Goal: Task Accomplishment & Management: Complete application form

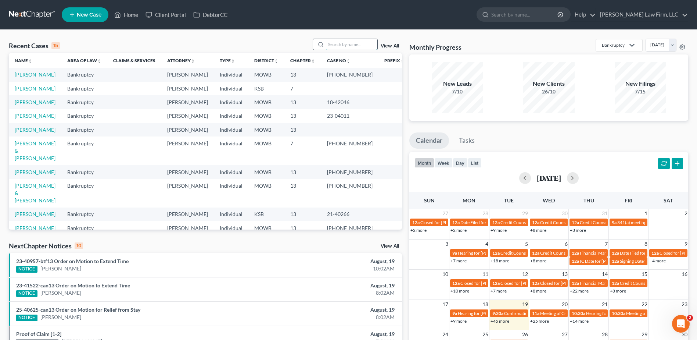
click at [346, 44] on input "search" at bounding box center [351, 44] width 51 height 11
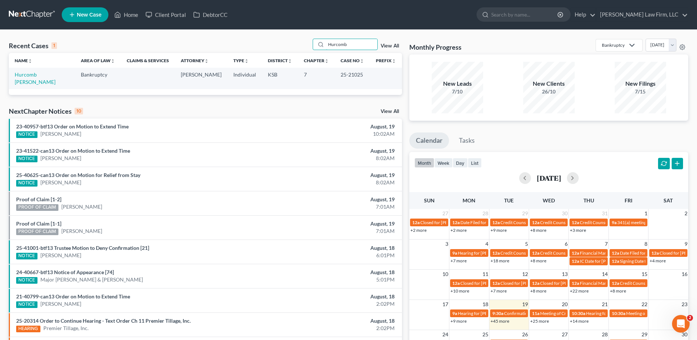
type input "Hurcomb"
click at [394, 46] on link "View All" at bounding box center [390, 45] width 18 height 5
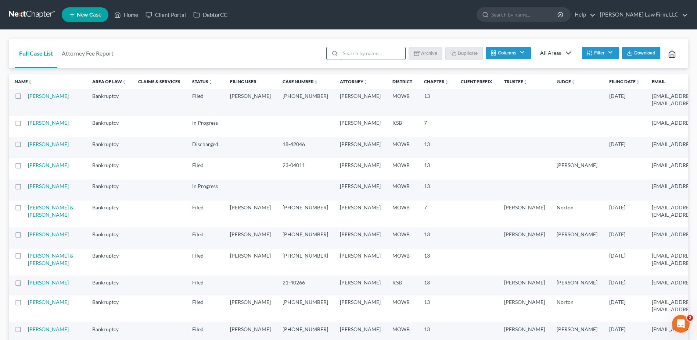
click at [358, 58] on input "search" at bounding box center [372, 53] width 65 height 12
type input "Hurcomb"
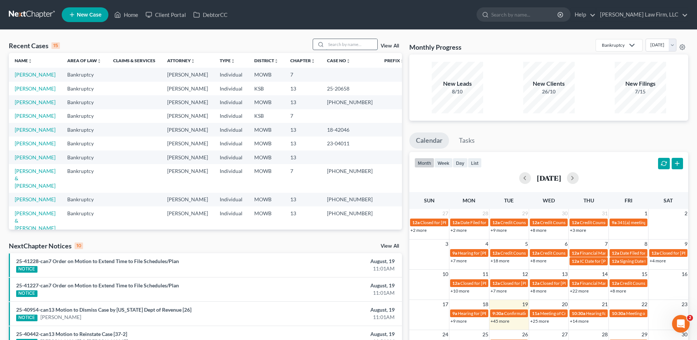
click at [347, 42] on input "search" at bounding box center [351, 44] width 51 height 11
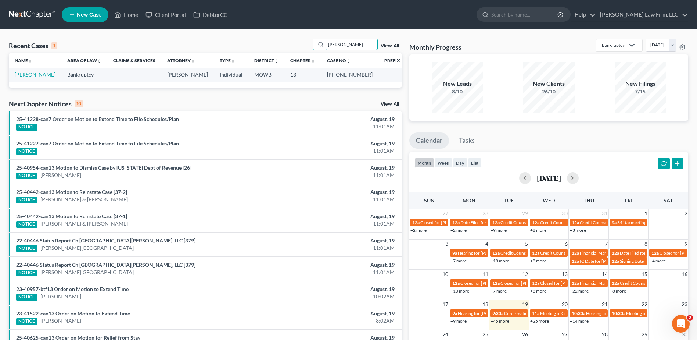
type input "[PERSON_NAME]"
click at [389, 47] on link "View All" at bounding box center [390, 45] width 18 height 5
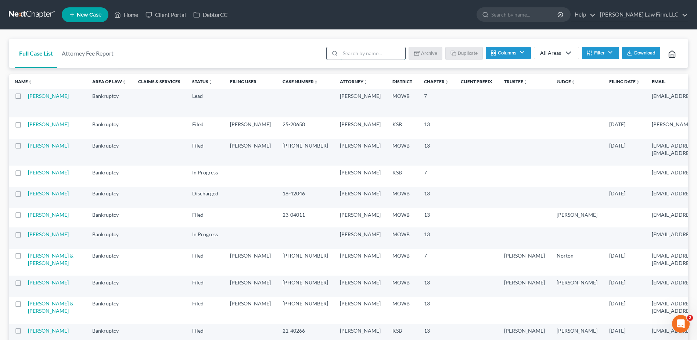
click at [362, 49] on input "search" at bounding box center [372, 53] width 65 height 12
type input "Simpson"
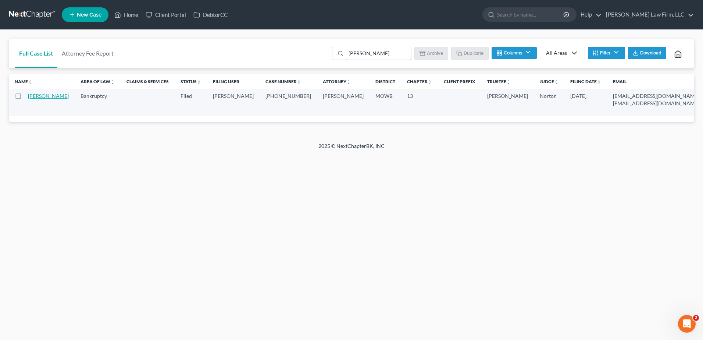
click at [31, 97] on link "[PERSON_NAME]" at bounding box center [48, 96] width 41 height 6
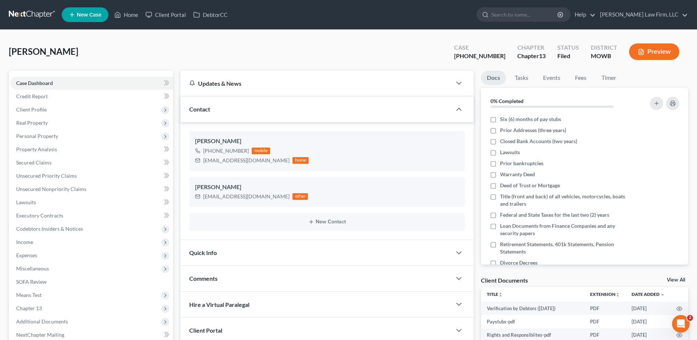
scroll to position [1179, 0]
drag, startPoint x: 204, startPoint y: 158, endPoint x: 263, endPoint y: 159, distance: 58.8
click at [263, 159] on div "NSimpson006@yahoo.com" at bounding box center [246, 160] width 86 height 7
drag, startPoint x: 263, startPoint y: 159, endPoint x: 257, endPoint y: 160, distance: 5.5
copy div "NSimpson006@yahoo.com"
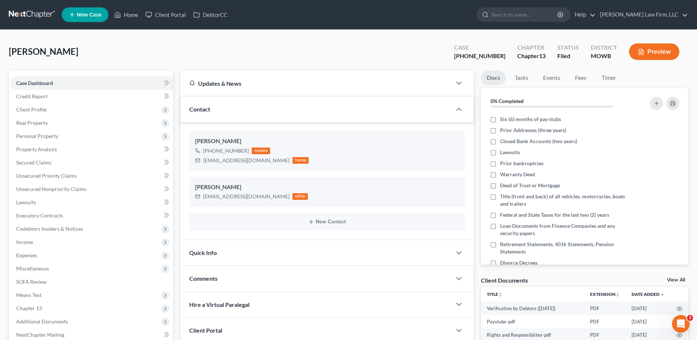
click at [358, 173] on ng-include "Norma Simpson +1 (660) 654-5988 mobile NSimpson006@yahoo.com home Norma Simpson…" at bounding box center [327, 181] width 276 height 100
click at [132, 15] on link "Home" at bounding box center [126, 14] width 31 height 13
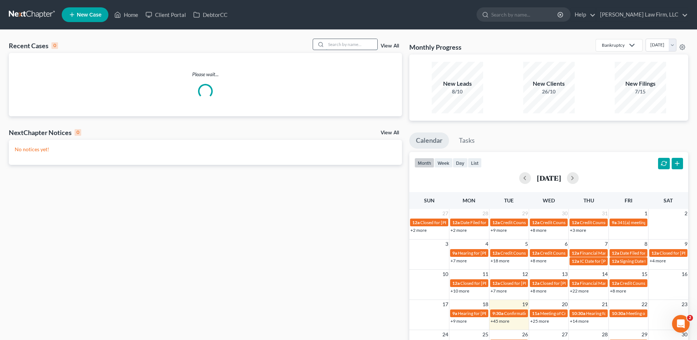
click at [336, 46] on input "search" at bounding box center [351, 44] width 51 height 11
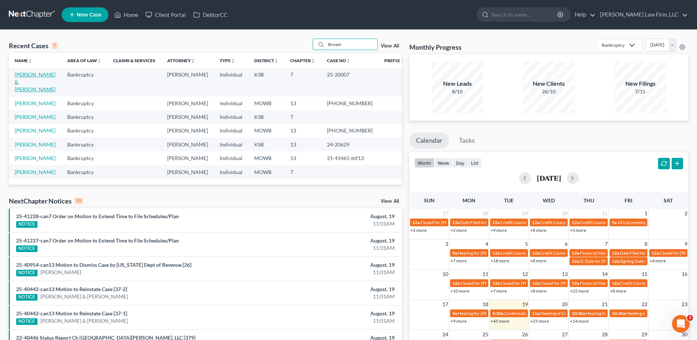
type input "Brown"
click at [50, 76] on link "[PERSON_NAME] & [PERSON_NAME]" at bounding box center [35, 81] width 41 height 21
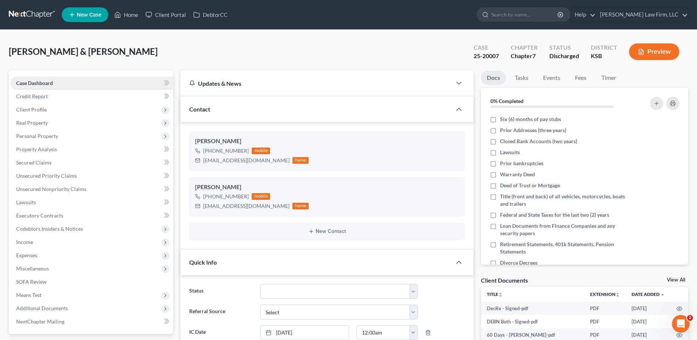
scroll to position [502, 0]
click at [28, 135] on span "Personal Property" at bounding box center [37, 136] width 42 height 6
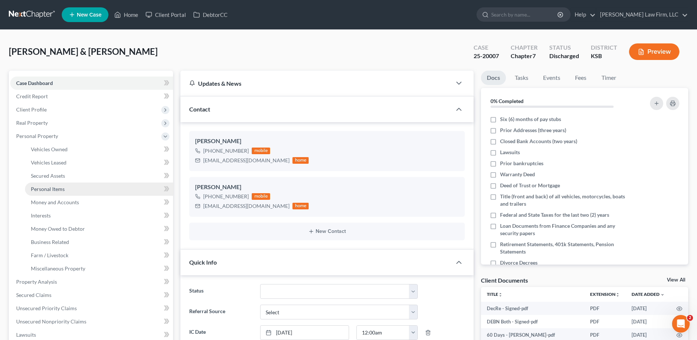
click at [56, 187] on span "Personal Items" at bounding box center [48, 189] width 34 height 6
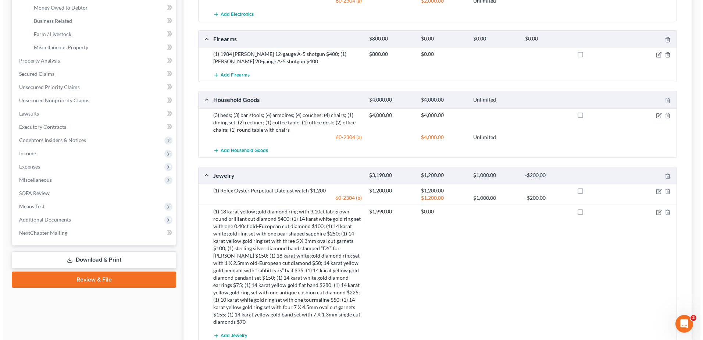
scroll to position [230, 0]
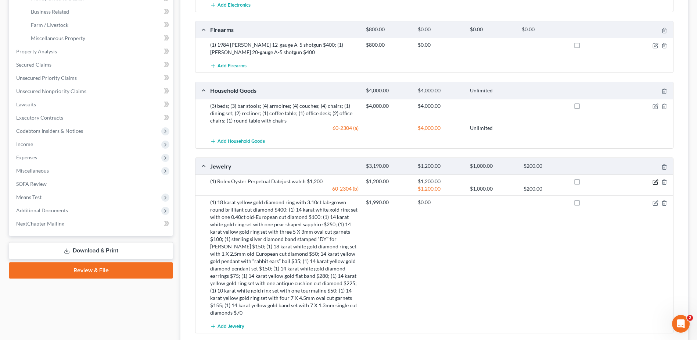
click at [655, 179] on icon "button" at bounding box center [656, 182] width 6 height 6
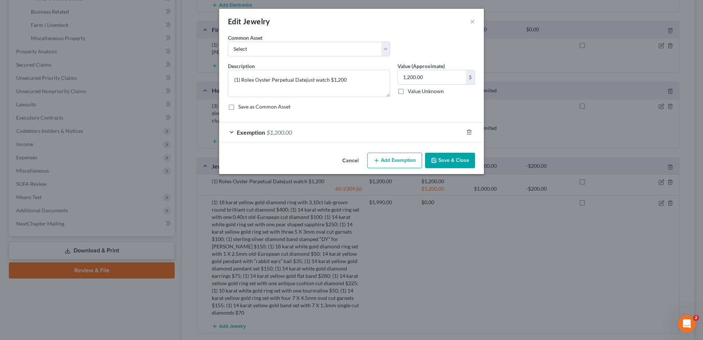
click at [232, 130] on div "Exemption $1,200.00" at bounding box center [341, 131] width 244 height 19
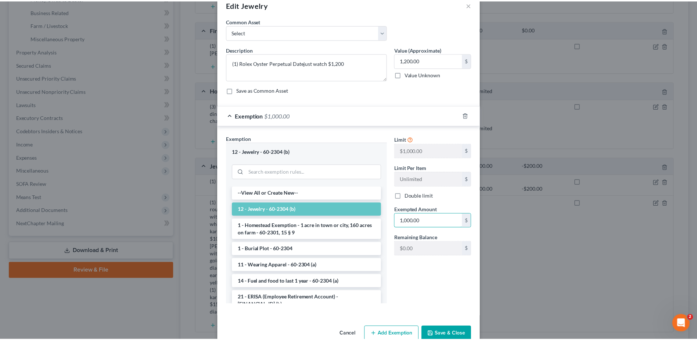
scroll to position [33, 0]
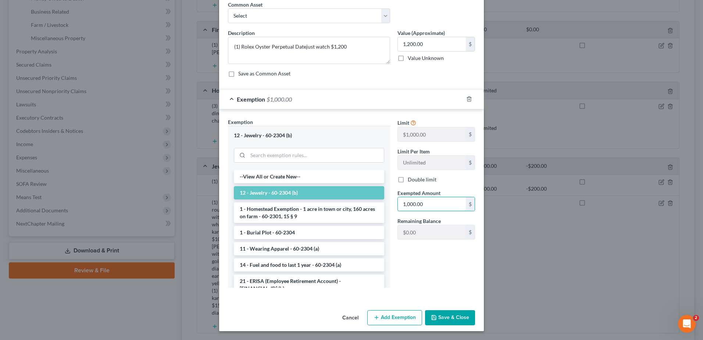
type input "1,000.00"
click at [438, 316] on button "Save & Close" at bounding box center [450, 317] width 50 height 15
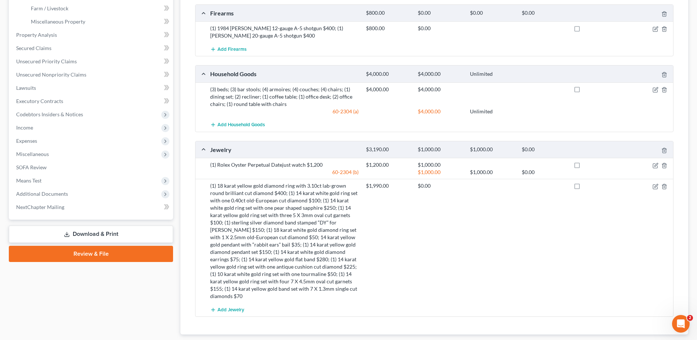
scroll to position [239, 0]
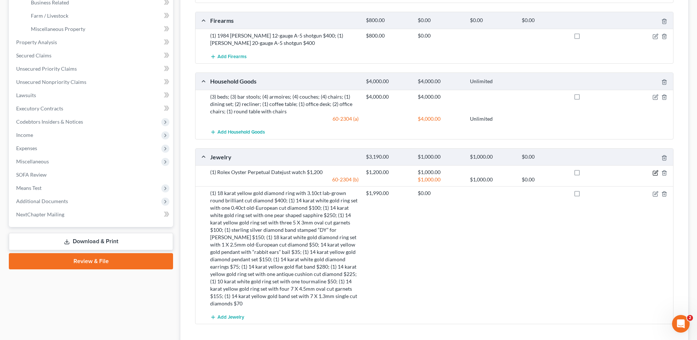
click at [657, 172] on icon "button" at bounding box center [656, 173] width 6 height 6
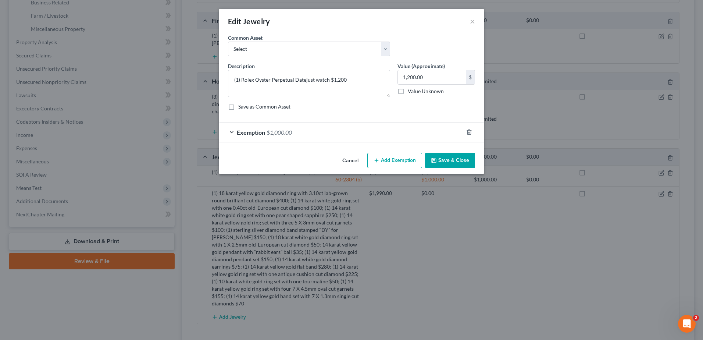
click at [233, 133] on div "Exemption $1,000.00" at bounding box center [341, 131] width 244 height 19
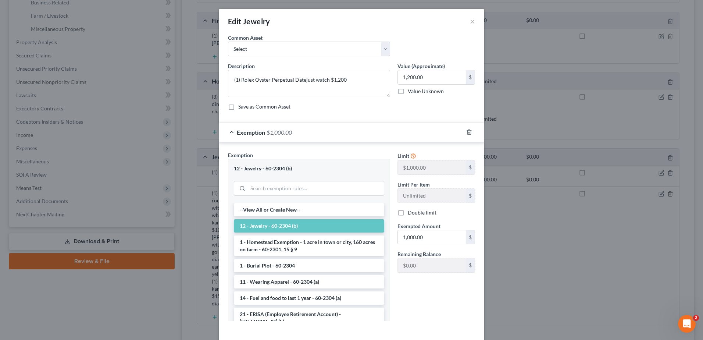
click at [547, 235] on div "Edit Jewelry × An exemption set must first be selected from the Filing Informat…" at bounding box center [351, 170] width 703 height 340
click at [471, 20] on button "×" at bounding box center [472, 21] width 5 height 9
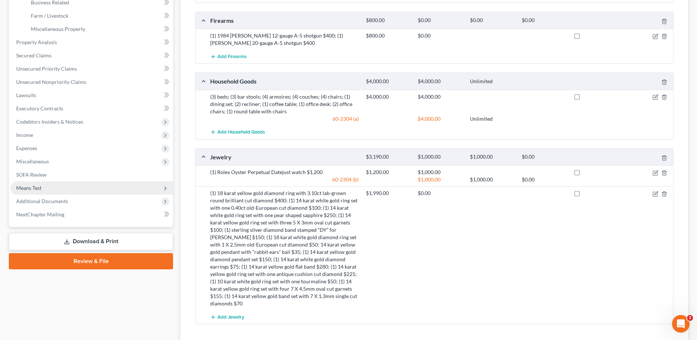
drag, startPoint x: 118, startPoint y: 239, endPoint x: 125, endPoint y: 232, distance: 9.6
click at [118, 239] on link "Download & Print" at bounding box center [91, 241] width 164 height 17
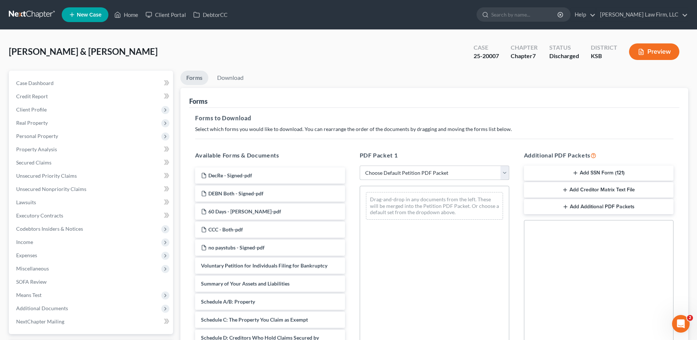
click at [413, 171] on select "Choose Default Petition PDF Packet Complete Bankruptcy Petition (all forms and …" at bounding box center [435, 172] width 150 height 15
select select "2"
click at [360, 165] on select "Choose Default Petition PDF Packet Complete Bankruptcy Petition (all forms and …" at bounding box center [435, 172] width 150 height 15
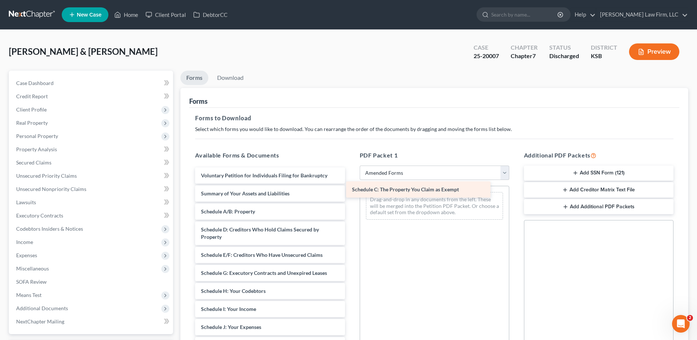
drag, startPoint x: 252, startPoint y: 228, endPoint x: 403, endPoint y: 188, distance: 156.3
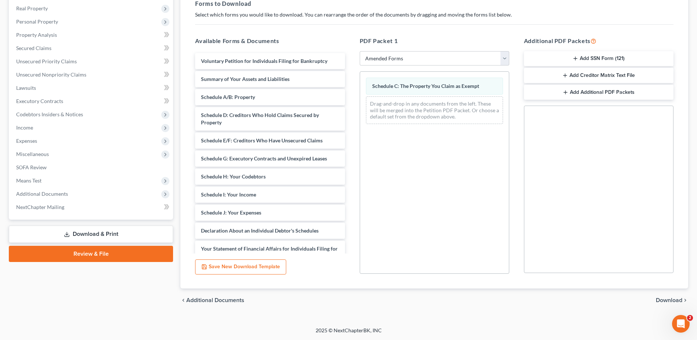
click at [666, 300] on span "Download" at bounding box center [669, 300] width 26 height 6
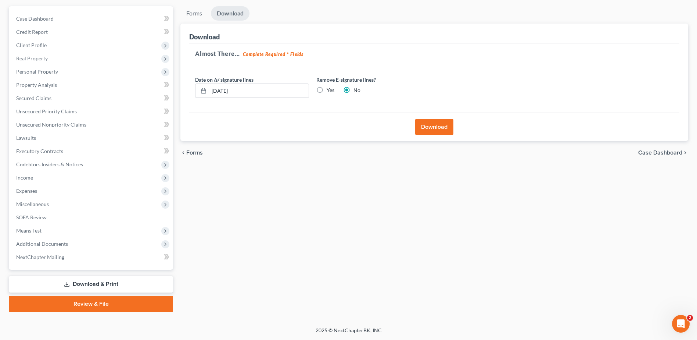
click at [434, 127] on button "Download" at bounding box center [434, 127] width 38 height 16
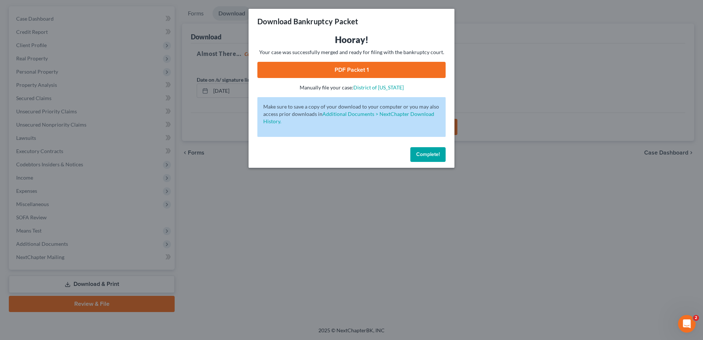
click at [347, 70] on link "PDF Packet 1" at bounding box center [351, 70] width 188 height 16
click at [429, 152] on span "Complete!" at bounding box center [428, 154] width 24 height 6
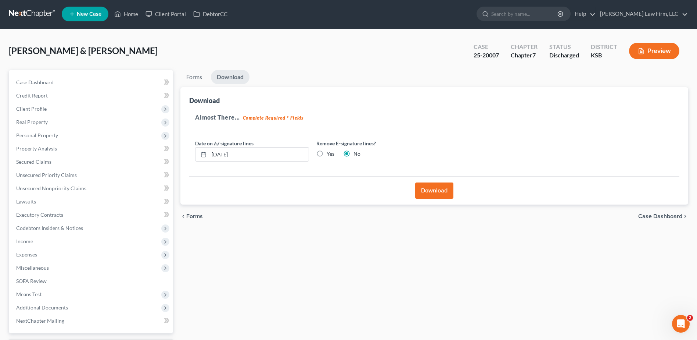
scroll to position [0, 0]
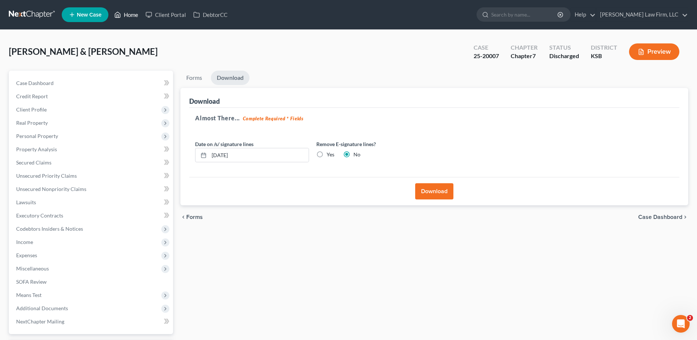
click at [125, 12] on link "Home" at bounding box center [126, 14] width 31 height 13
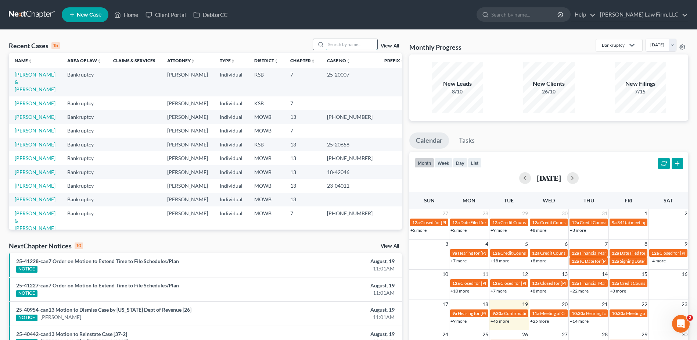
click at [351, 43] on input "search" at bounding box center [351, 44] width 51 height 11
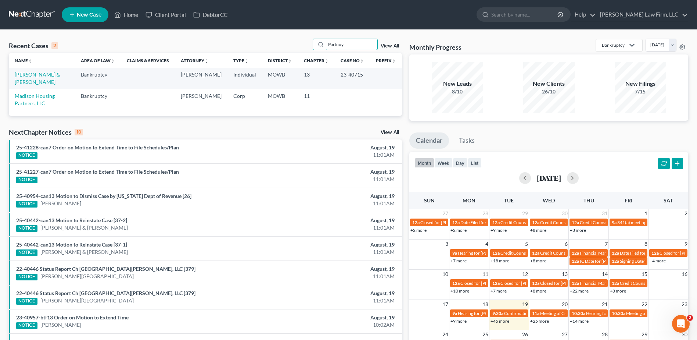
type input "Partnoy"
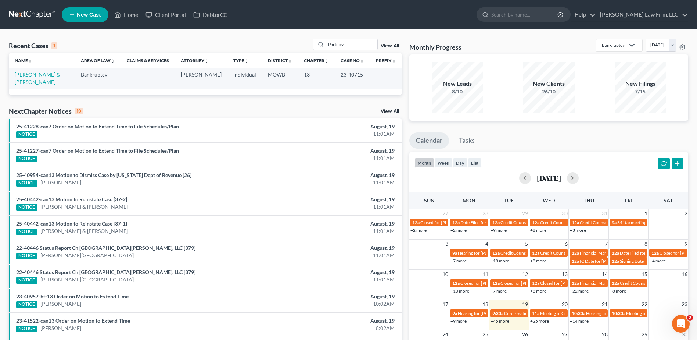
click at [391, 46] on link "View All" at bounding box center [390, 45] width 18 height 5
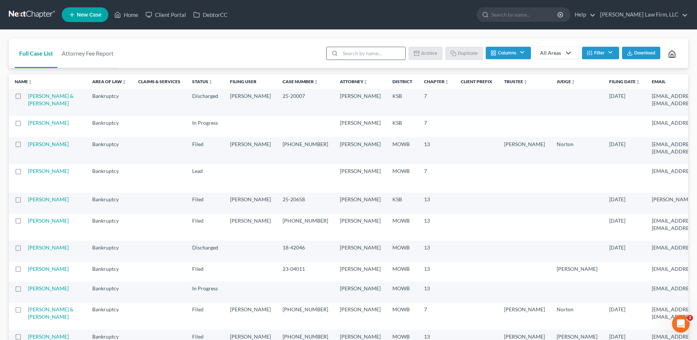
click at [366, 52] on input "search" at bounding box center [372, 53] width 65 height 12
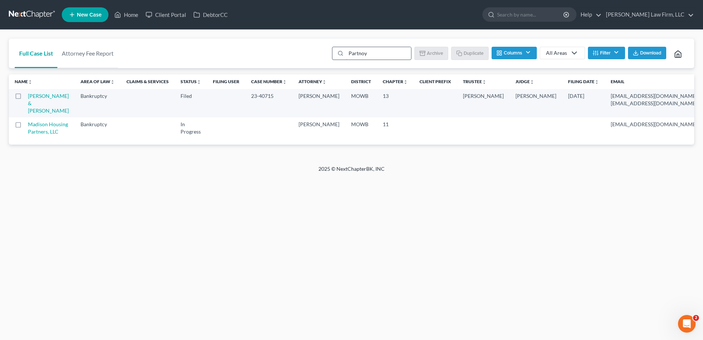
type input "Partnoy"
click at [46, 107] on td "Partnoy, Lawrence & Nancy" at bounding box center [51, 103] width 47 height 28
click at [36, 104] on link "Partnoy, Lawrence & Nancy" at bounding box center [48, 103] width 41 height 21
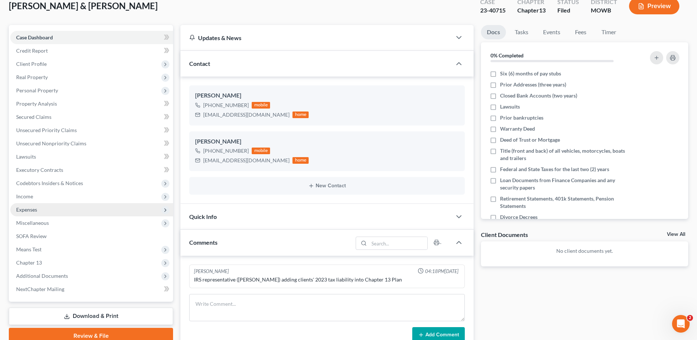
scroll to position [46, 0]
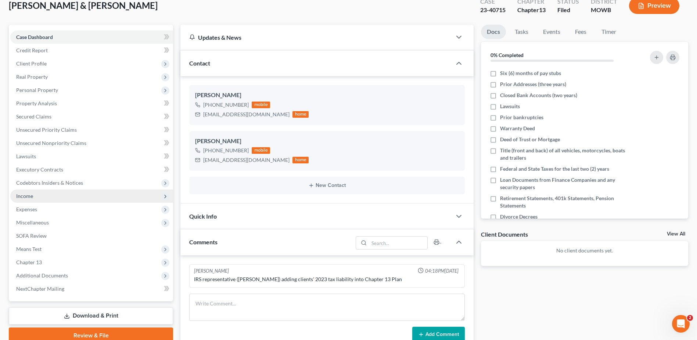
click at [25, 196] on span "Income" at bounding box center [24, 196] width 17 height 6
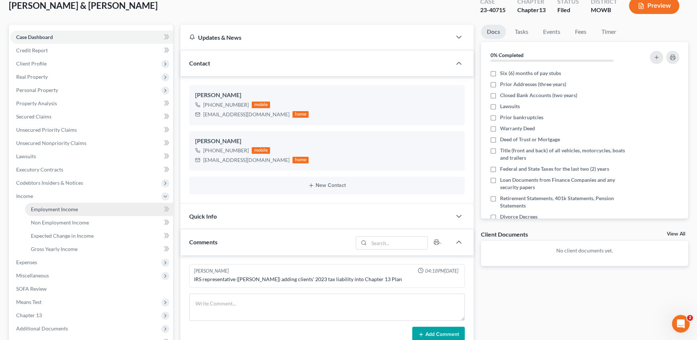
click at [47, 207] on span "Employment Income" at bounding box center [54, 209] width 47 height 6
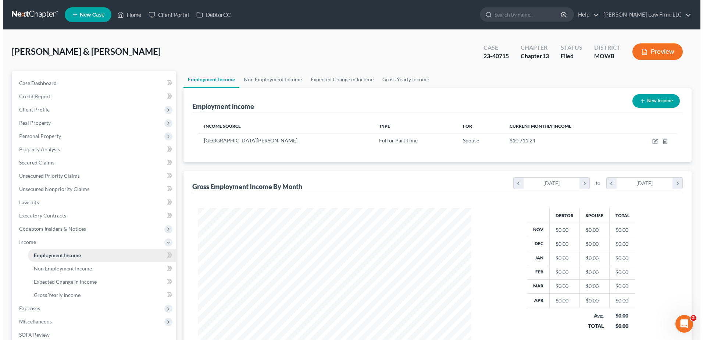
scroll to position [136, 287]
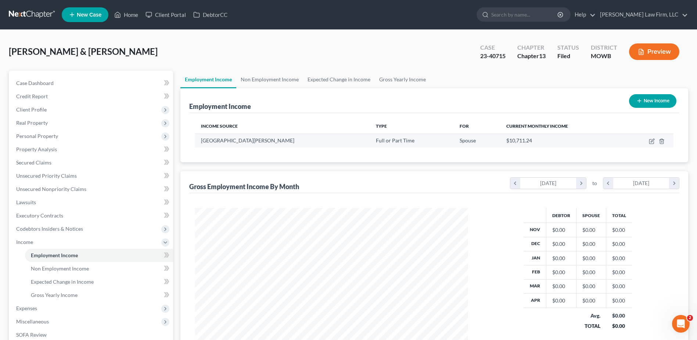
click at [648, 140] on td at bounding box center [648, 140] width 51 height 14
click at [652, 140] on icon "button" at bounding box center [652, 140] width 3 height 3
select select "0"
select select "26"
select select "2"
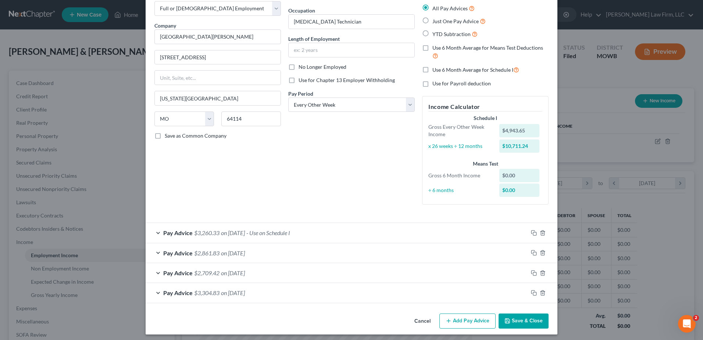
scroll to position [44, 0]
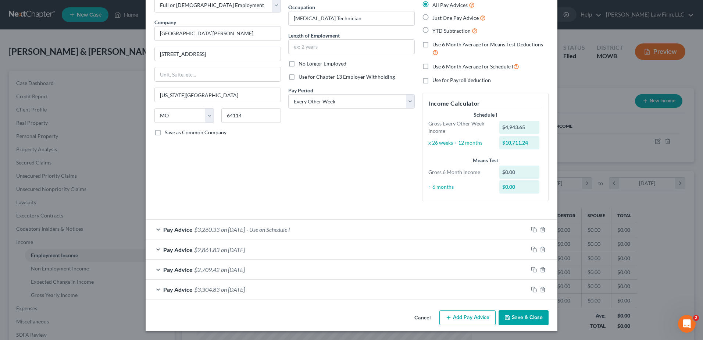
click at [476, 315] on button "Add Pay Advice" at bounding box center [467, 317] width 56 height 15
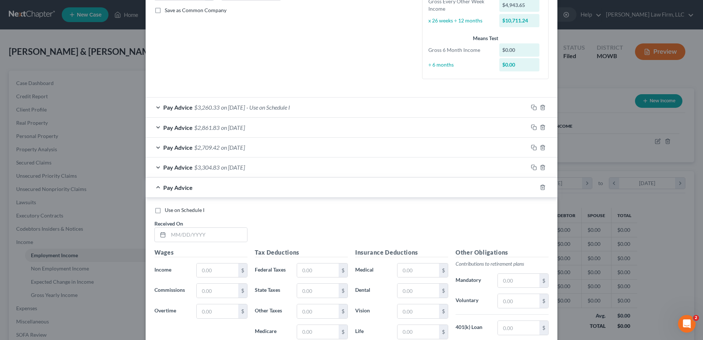
scroll to position [248, 0]
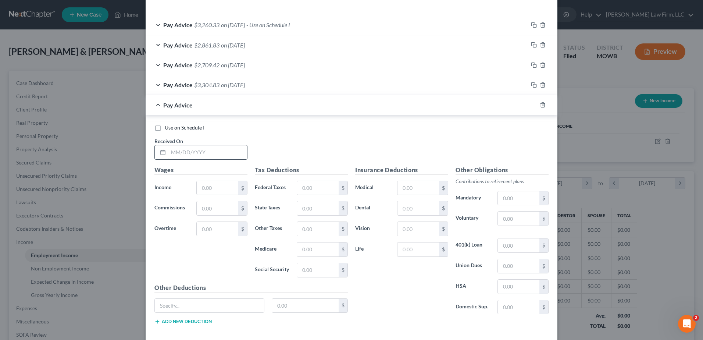
click at [224, 149] on input "text" at bounding box center [207, 152] width 79 height 14
type input "8/8/2025"
click at [217, 187] on input "text" at bounding box center [218, 188] width 42 height 14
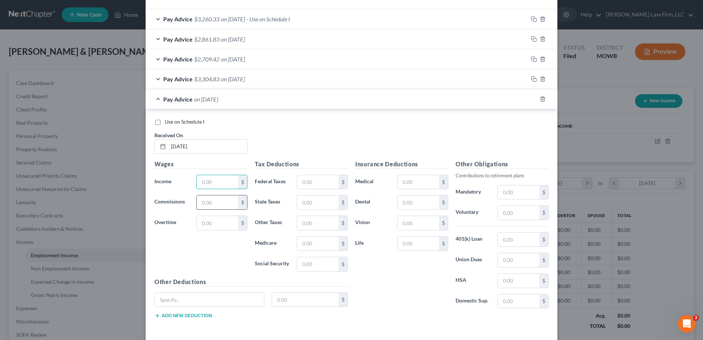
scroll to position [257, 0]
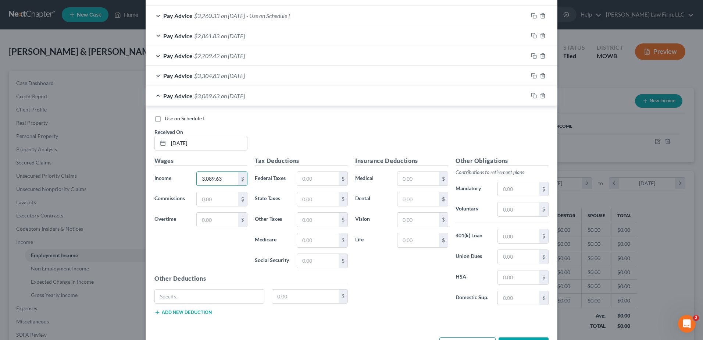
type input "3,089.63"
click at [204, 256] on div "Wages Income * 3,089.63 $ Commissions $ Overtime $" at bounding box center [201, 215] width 100 height 118
click at [319, 176] on input "text" at bounding box center [318, 179] width 42 height 14
click at [540, 96] on icon "button" at bounding box center [543, 96] width 6 height 6
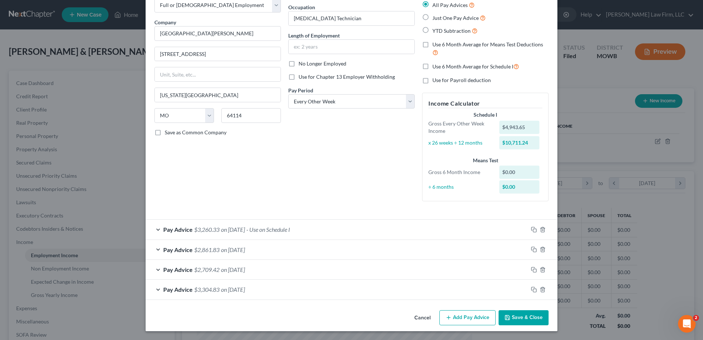
click at [156, 228] on div "Pay Advice $3,260.33 on 07/11/2025 - Use on Schedule I" at bounding box center [337, 228] width 382 height 19
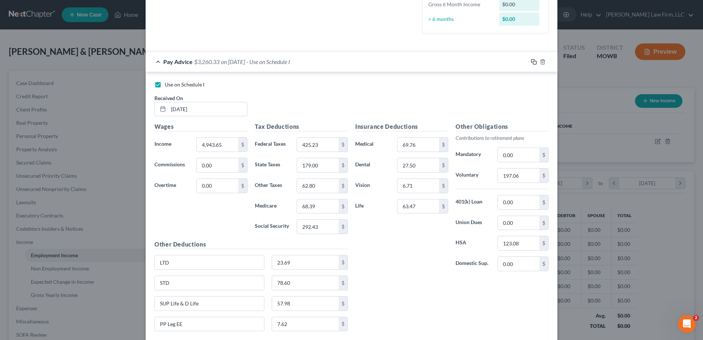
click at [532, 62] on icon "button" at bounding box center [534, 62] width 6 height 6
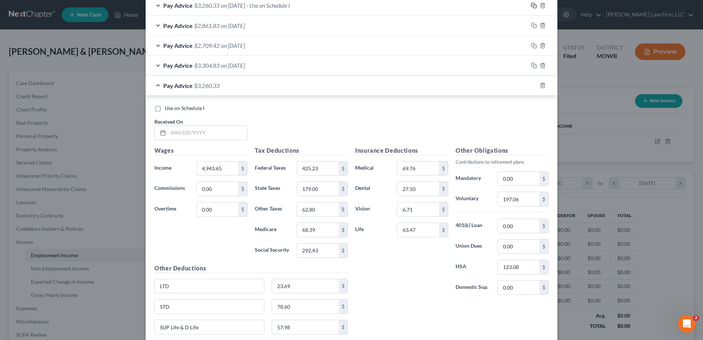
scroll to position [261, 0]
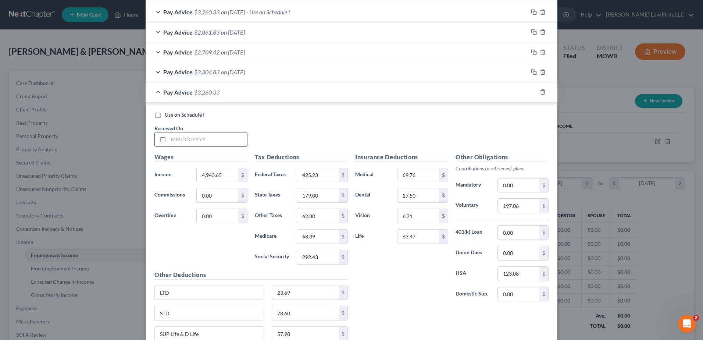
click at [188, 136] on input "text" at bounding box center [207, 139] width 79 height 14
type input "8/8/2025"
click at [222, 172] on input "4,943.65" at bounding box center [218, 175] width 42 height 14
type input "3,089.63"
click at [321, 175] on input "425.23" at bounding box center [318, 175] width 42 height 14
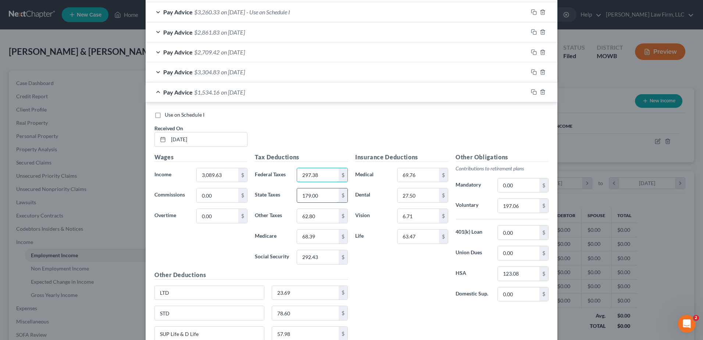
type input "297.38"
click at [317, 194] on input "179.00" at bounding box center [318, 195] width 42 height 14
type input "99.00"
click at [319, 211] on input "62.80" at bounding box center [318, 216] width 42 height 14
type input "28.18"
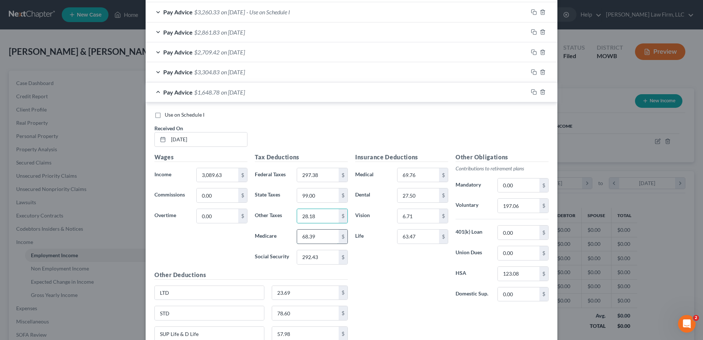
click at [320, 235] on input "68.39" at bounding box center [318, 236] width 42 height 14
type input "42.65"
click at [323, 257] on input "292.43" at bounding box center [318, 257] width 42 height 14
type input "182.37"
click at [522, 204] on input "197.06" at bounding box center [519, 206] width 42 height 14
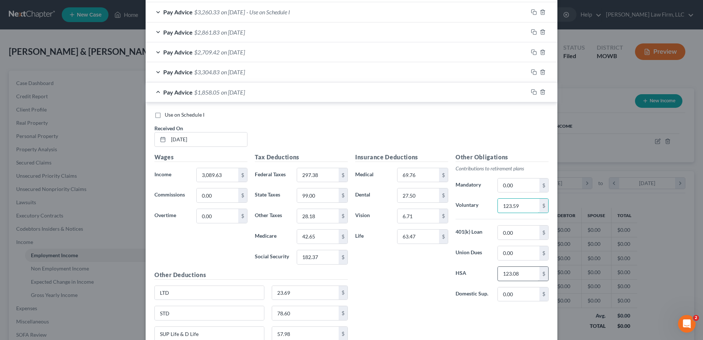
type input "123.59"
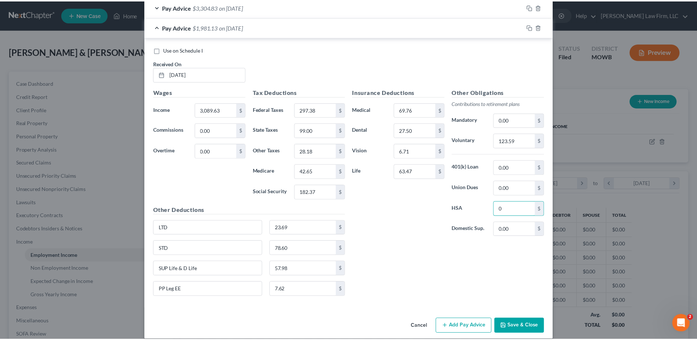
scroll to position [335, 0]
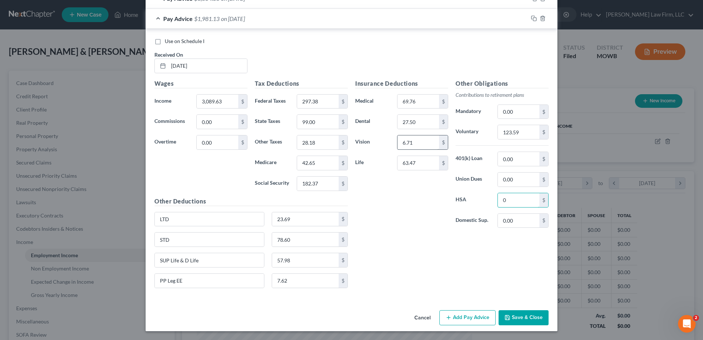
type input "0"
type input "4.19"
click at [425, 124] on input "27.50" at bounding box center [418, 122] width 42 height 14
type input "13.00"
click at [512, 196] on input "0" at bounding box center [519, 200] width 42 height 14
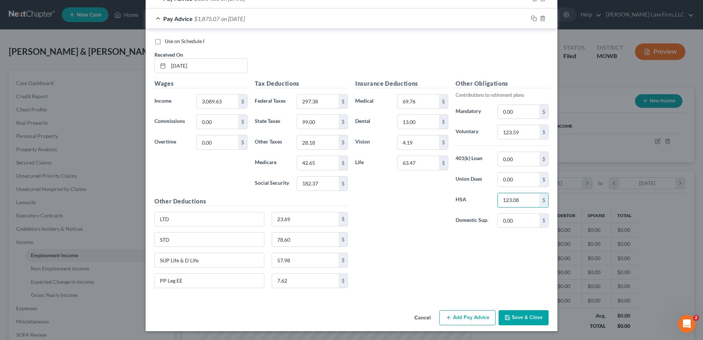
type input "123.08"
click at [215, 262] on input "SUP Life & D Life" at bounding box center [209, 260] width 109 height 14
type input "SUP Life"
type input "39.14"
click at [413, 117] on input "13.00" at bounding box center [418, 122] width 42 height 14
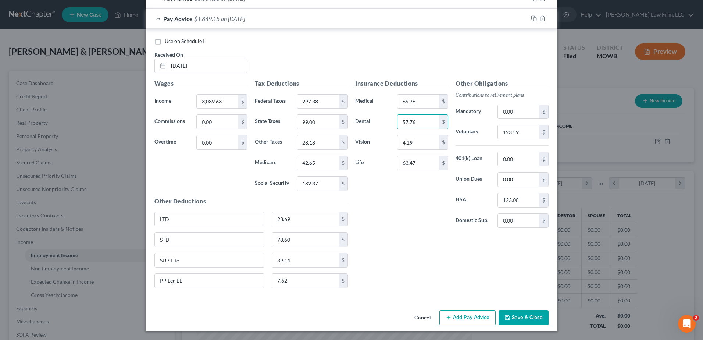
click at [415, 248] on div "Insurance Deductions Medical 69.76 $ Dental 57.76 $ Vision 4.19 $ Life 63.47 $ …" at bounding box center [451, 186] width 201 height 215
click at [432, 262] on div "Insurance Deductions Medical 69.76 $ Dental 57.76 $ Vision 4.19 $ Life 63.47 $ …" at bounding box center [451, 186] width 201 height 215
click at [426, 125] on input "57.76" at bounding box center [418, 122] width 42 height 14
type input "13.00"
click at [394, 244] on div "Insurance Deductions Medical 69.76 $ Dental 13.00 $ Vision 4.19 $ Life 63.47 $ …" at bounding box center [451, 186] width 201 height 215
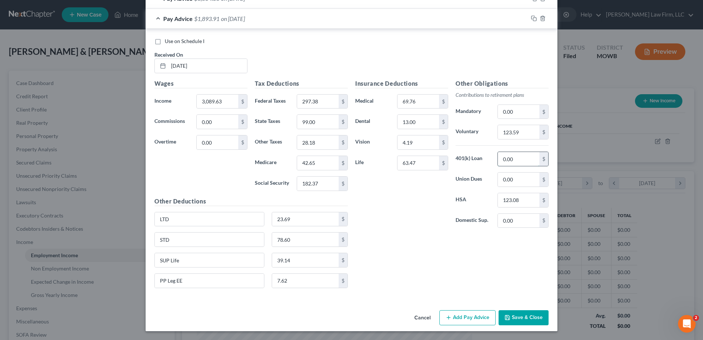
click at [523, 158] on input "0.00" at bounding box center [519, 159] width 42 height 14
type input "4"
click at [225, 119] on input "0.00" at bounding box center [218, 122] width 42 height 14
type input "44.76"
click at [319, 100] on input "297.38" at bounding box center [318, 101] width 42 height 14
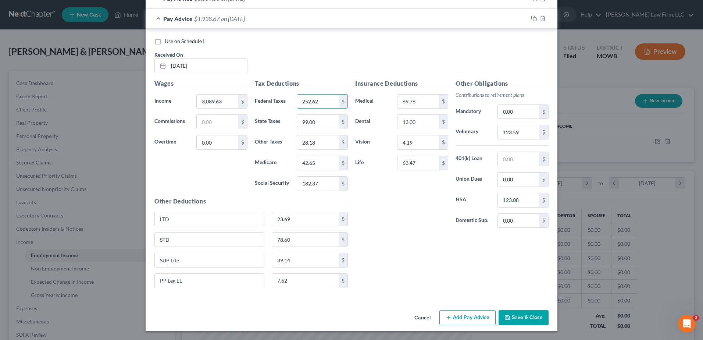
type input "252.62"
click at [460, 276] on div "Insurance Deductions Medical 69.76 $ Dental 13.00 $ Vision 4.19 $ Life 63.47 $ …" at bounding box center [451, 186] width 201 height 215
click at [165, 42] on label "Use on Schedule I" at bounding box center [185, 40] width 40 height 7
click at [168, 42] on input "Use on Schedule I" at bounding box center [170, 39] width 5 height 5
checkbox input "true"
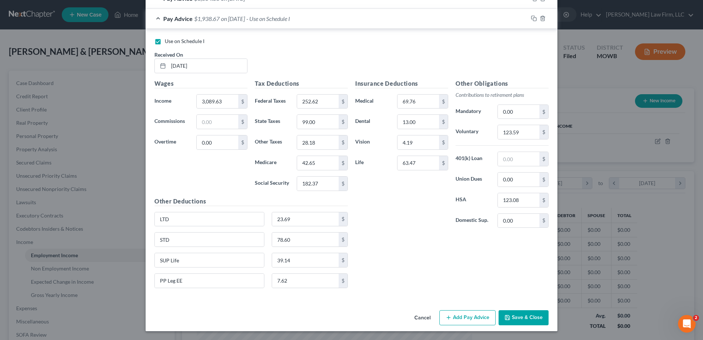
click at [534, 315] on button "Save & Close" at bounding box center [523, 317] width 50 height 15
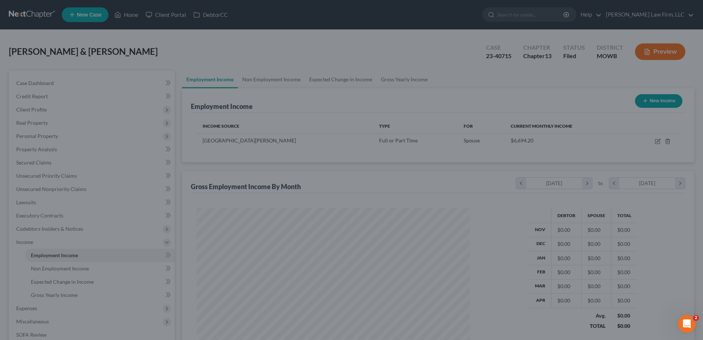
scroll to position [367462, 367311]
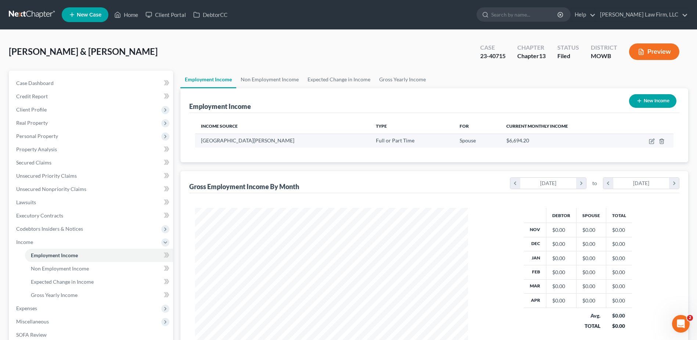
click at [652, 137] on td at bounding box center [648, 140] width 51 height 14
click at [654, 141] on icon "button" at bounding box center [652, 140] width 3 height 3
select select "0"
select select "26"
select select "2"
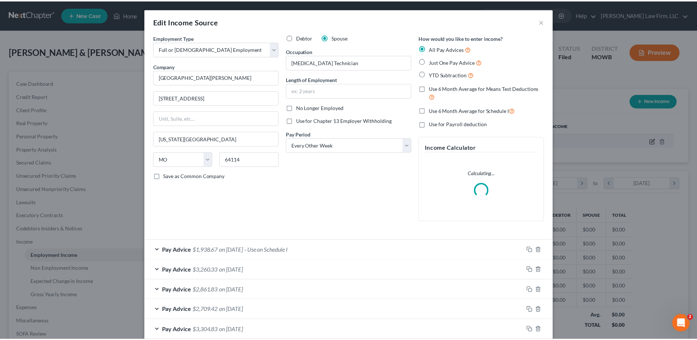
scroll to position [137, 290]
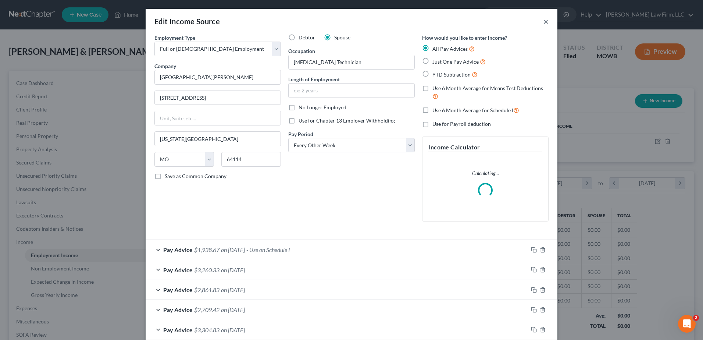
click at [543, 21] on button "×" at bounding box center [545, 21] width 5 height 9
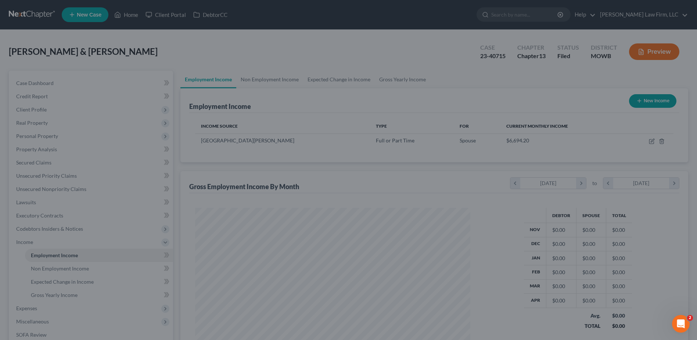
scroll to position [367462, 367311]
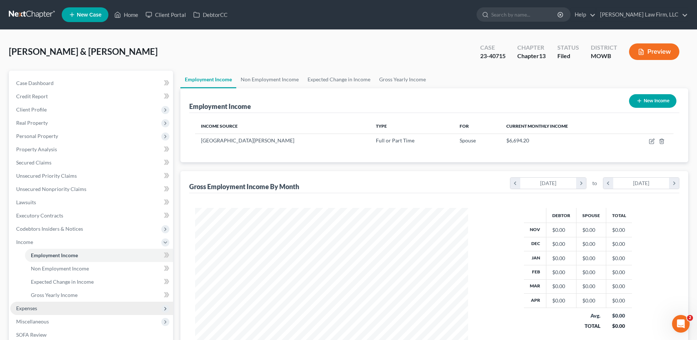
click at [32, 306] on span "Expenses" at bounding box center [26, 308] width 21 height 6
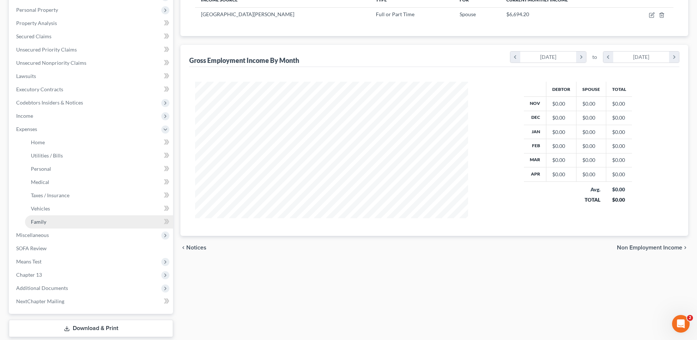
scroll to position [129, 0]
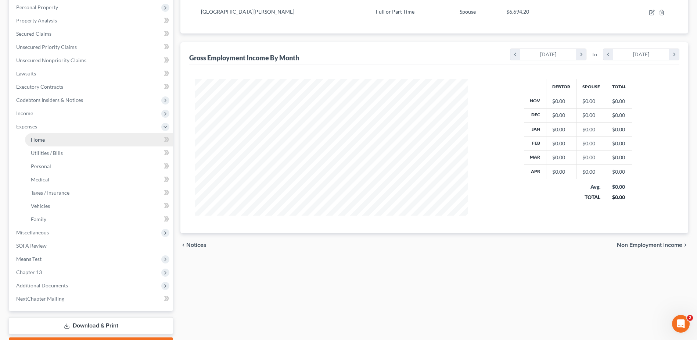
click at [36, 140] on span "Home" at bounding box center [38, 139] width 14 height 6
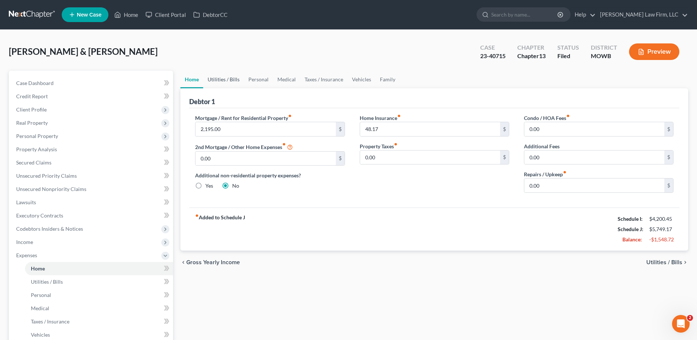
click at [218, 78] on link "Utilities / Bills" at bounding box center [223, 80] width 41 height 18
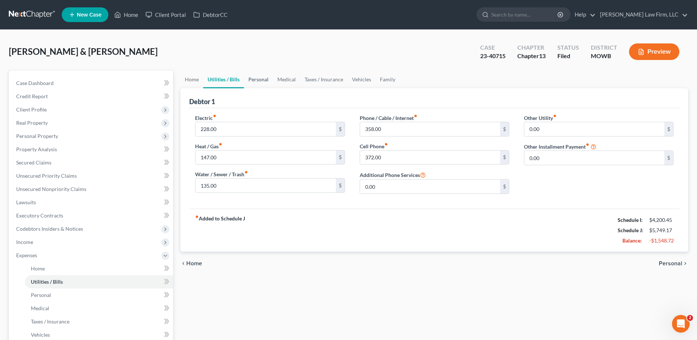
click at [265, 76] on link "Personal" at bounding box center [258, 80] width 29 height 18
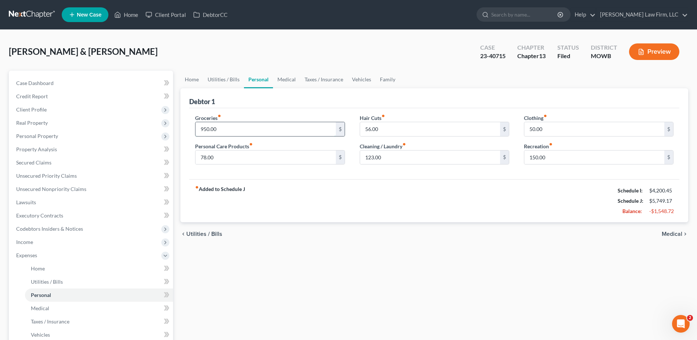
click at [254, 128] on input "950.00" at bounding box center [266, 129] width 140 height 14
type input "800.00"
click at [214, 74] on link "Utilities / Bills" at bounding box center [223, 80] width 41 height 18
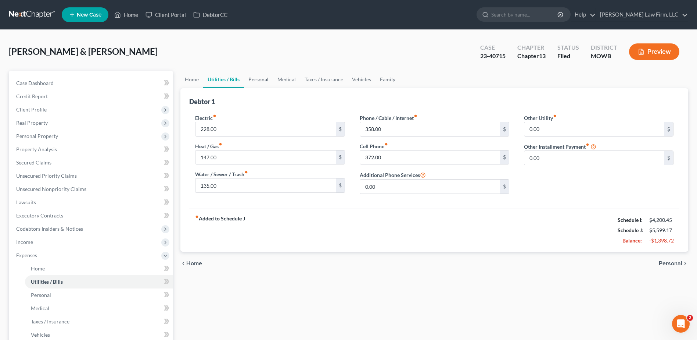
click at [255, 75] on link "Personal" at bounding box center [258, 80] width 29 height 18
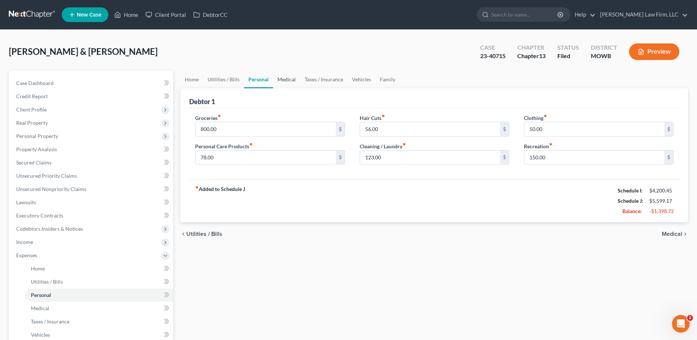
click at [287, 78] on link "Medical" at bounding box center [286, 80] width 27 height 18
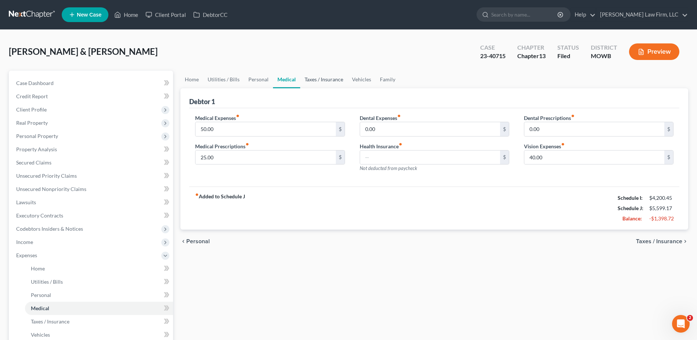
click at [319, 82] on link "Taxes / Insurance" at bounding box center [323, 80] width 47 height 18
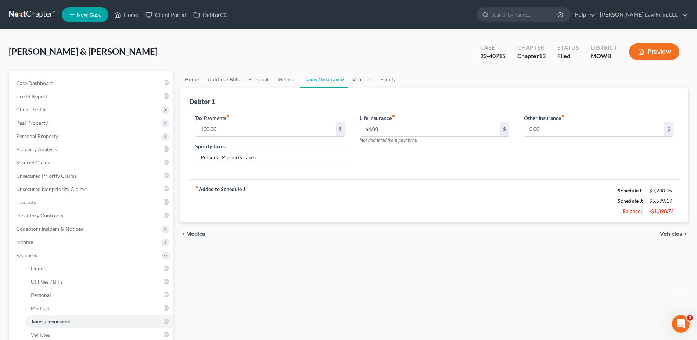
click at [355, 80] on link "Vehicles" at bounding box center [362, 80] width 28 height 18
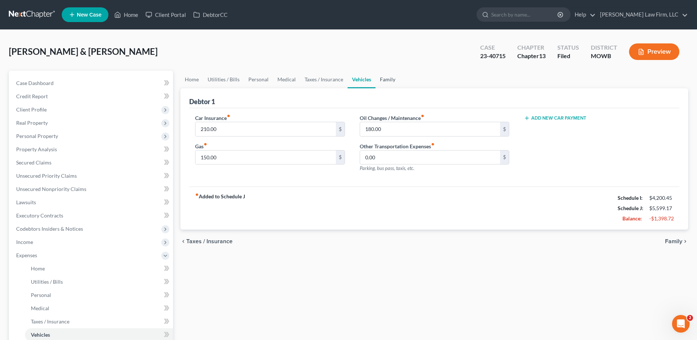
click at [383, 82] on link "Family" at bounding box center [388, 80] width 24 height 18
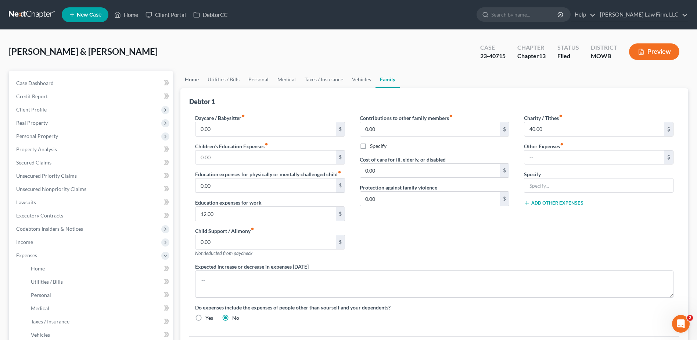
click at [187, 81] on link "Home" at bounding box center [191, 80] width 23 height 18
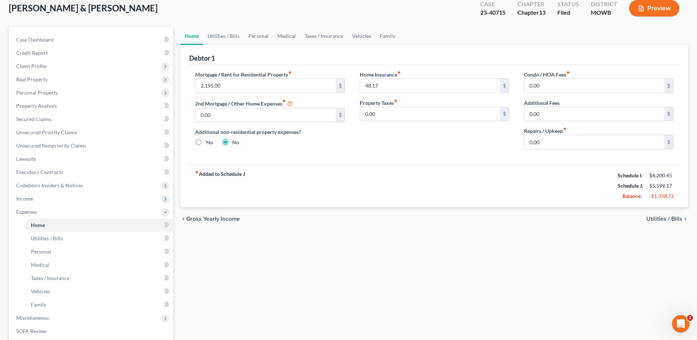
scroll to position [46, 0]
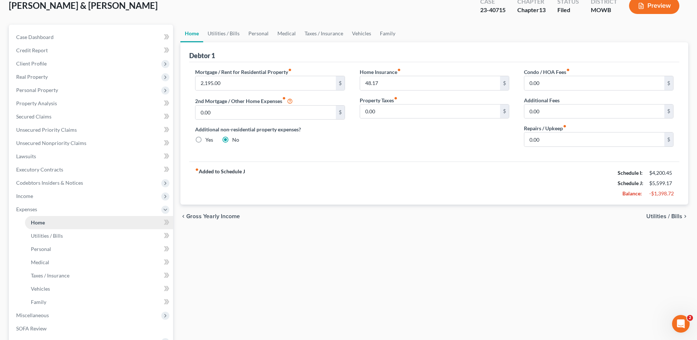
click at [42, 225] on link "Home" at bounding box center [99, 222] width 148 height 13
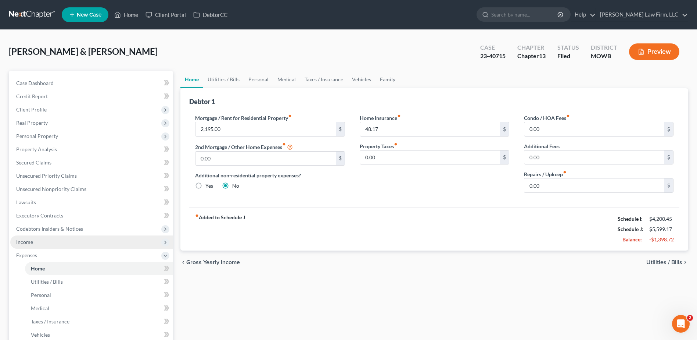
click at [19, 241] on span "Income" at bounding box center [24, 242] width 17 height 6
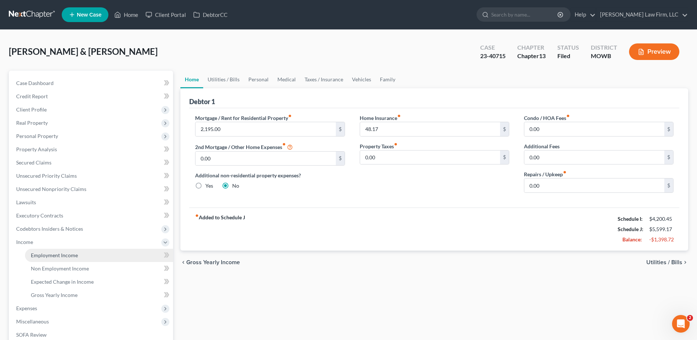
click at [51, 253] on span "Employment Income" at bounding box center [54, 255] width 47 height 6
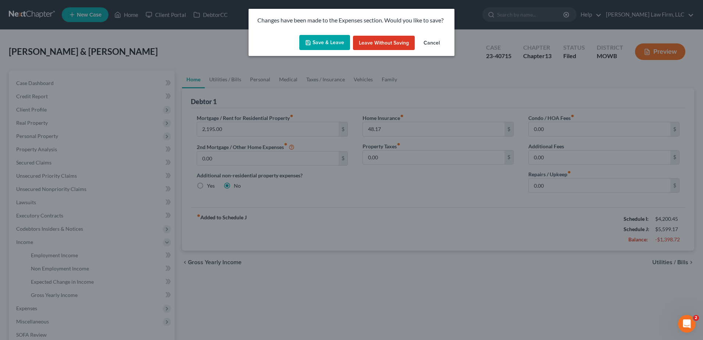
click at [315, 44] on button "Save & Leave" at bounding box center [324, 42] width 51 height 15
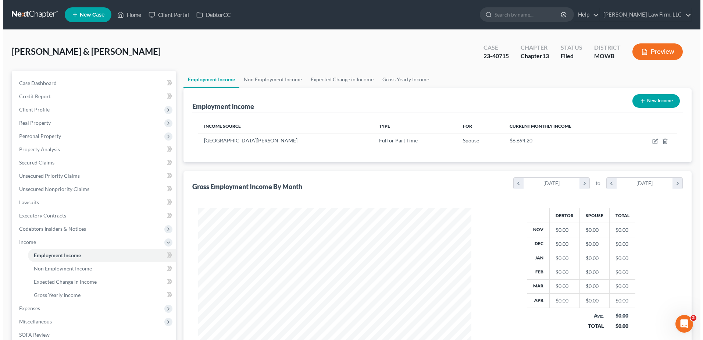
scroll to position [136, 287]
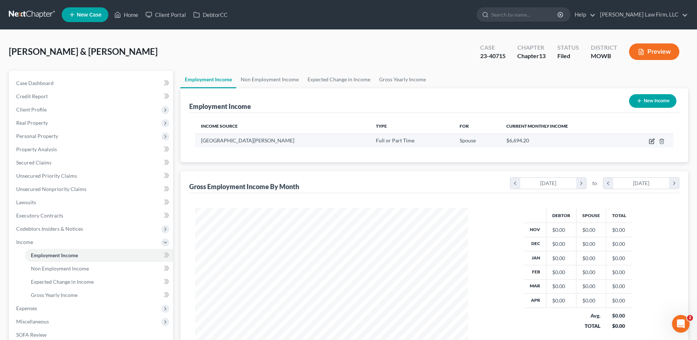
click at [654, 141] on icon "button" at bounding box center [652, 141] width 6 height 6
select select "0"
select select "26"
select select "2"
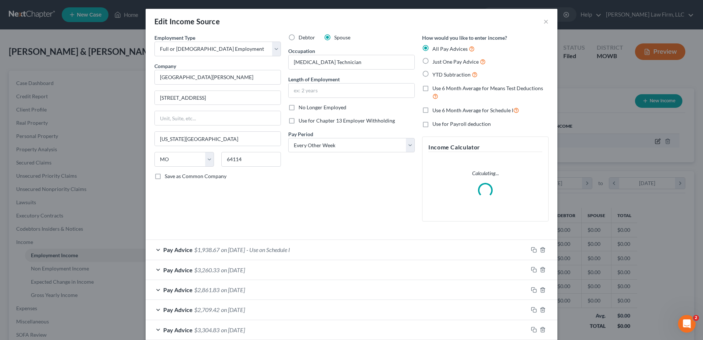
scroll to position [137, 290]
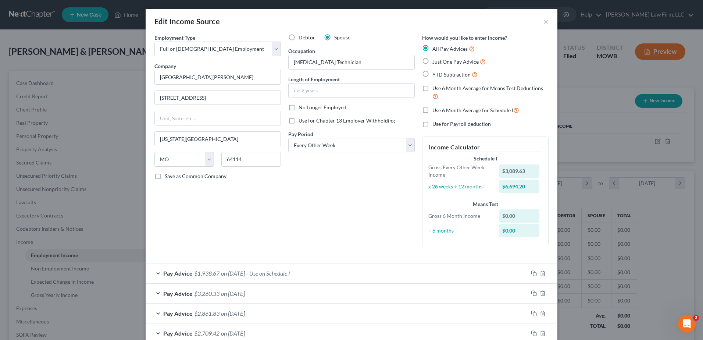
click at [432, 61] on label "Just One Pay Advice" at bounding box center [458, 61] width 53 height 8
click at [435, 61] on input "Just One Pay Advice" at bounding box center [437, 59] width 5 height 5
radio input "true"
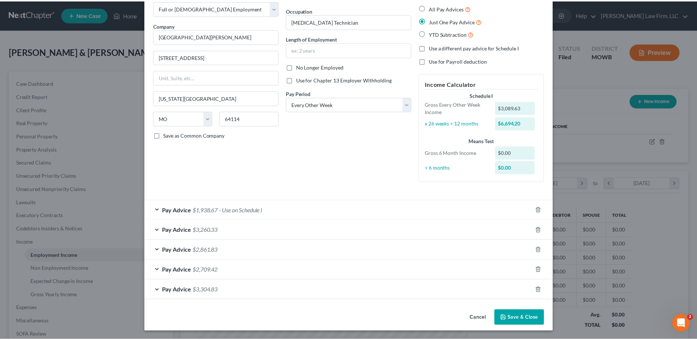
scroll to position [41, 0]
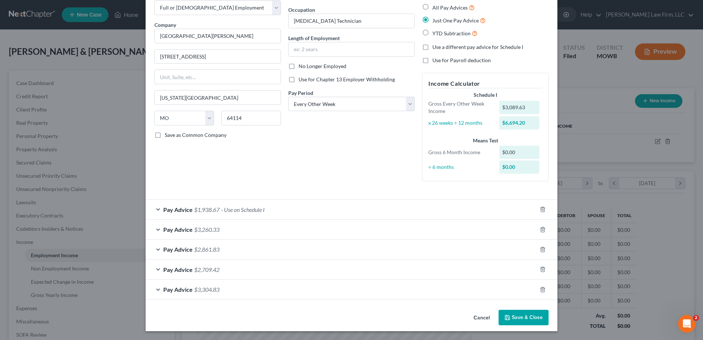
click at [518, 318] on button "Save & Close" at bounding box center [523, 317] width 50 height 15
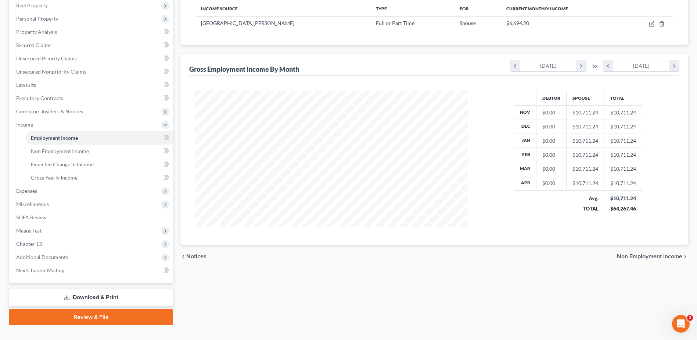
scroll to position [129, 0]
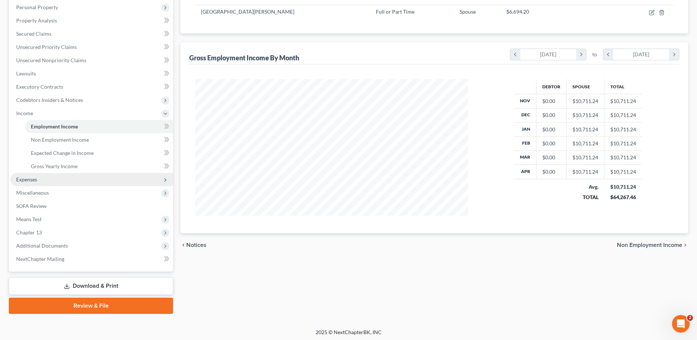
click at [23, 177] on span "Expenses" at bounding box center [26, 179] width 21 height 6
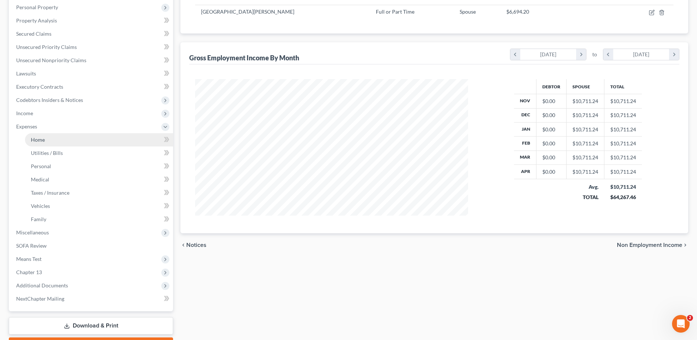
click at [45, 141] on link "Home" at bounding box center [99, 139] width 148 height 13
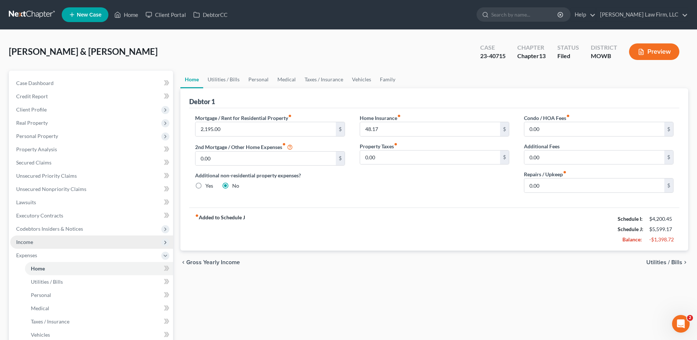
click at [22, 240] on span "Income" at bounding box center [24, 242] width 17 height 6
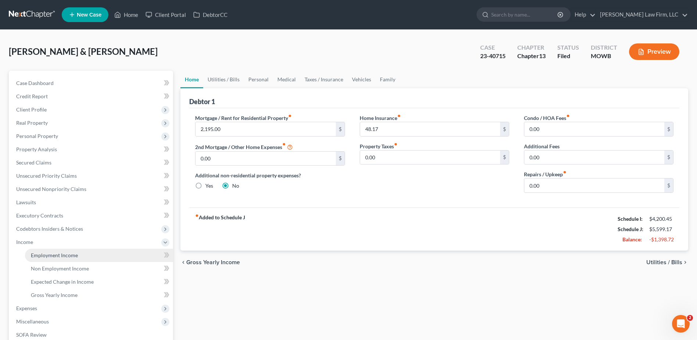
click at [49, 257] on span "Employment Income" at bounding box center [54, 255] width 47 height 6
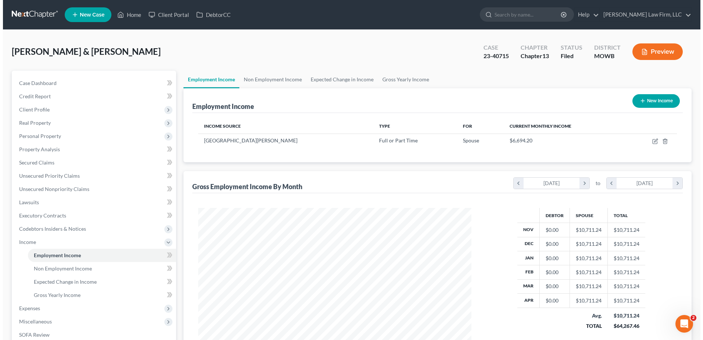
scroll to position [136, 287]
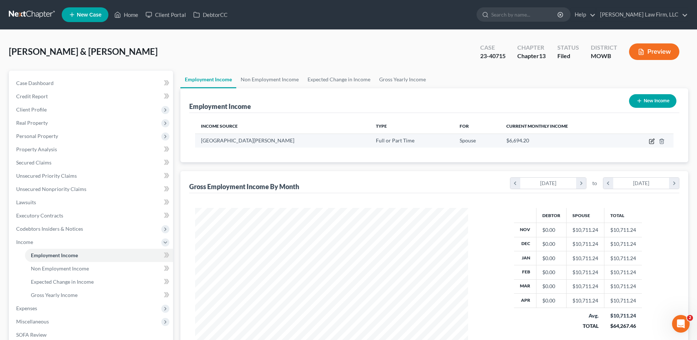
click at [651, 143] on icon "button" at bounding box center [652, 141] width 6 height 6
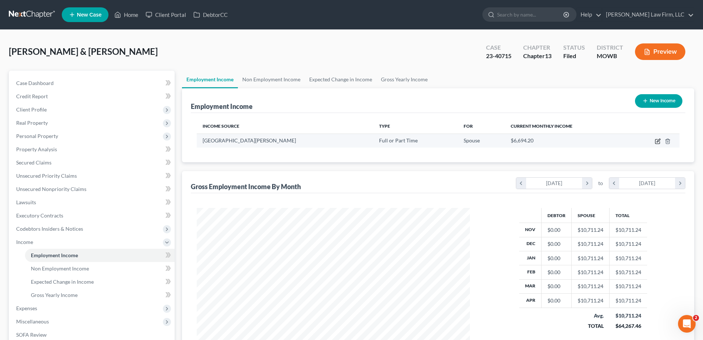
select select "0"
select select "26"
select select "2"
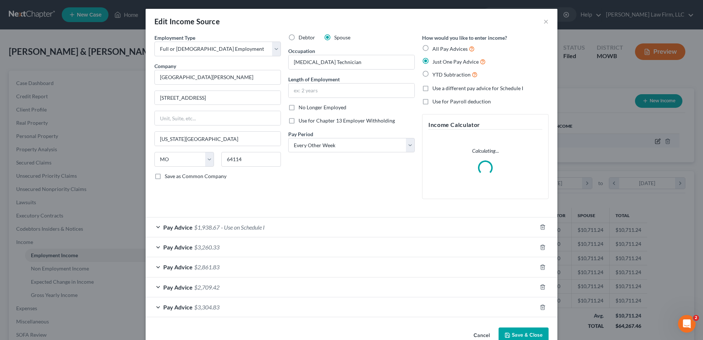
scroll to position [137, 290]
click at [154, 226] on div "Pay Advice $1,938.67 - Use on Schedule I" at bounding box center [341, 226] width 391 height 19
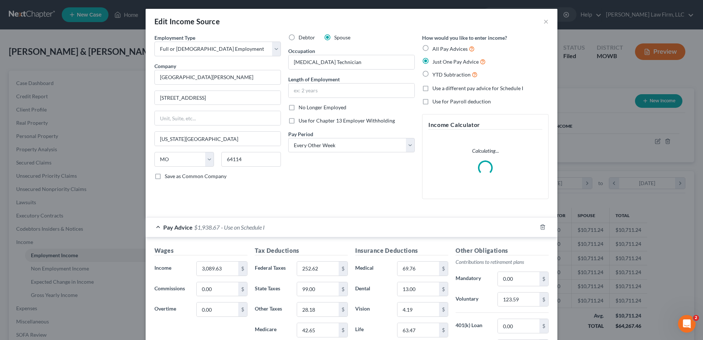
click at [229, 188] on div "Employment Type * Select Full or Part Time Employment Self Employment Company *…" at bounding box center [218, 119] width 134 height 171
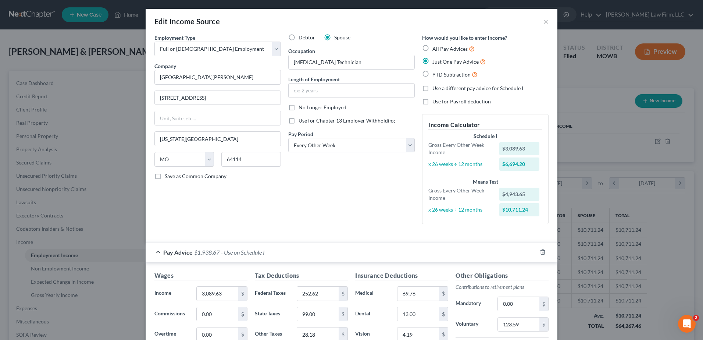
click at [432, 48] on label "All Pay Advices" at bounding box center [453, 48] width 42 height 8
click at [435, 48] on input "All Pay Advices" at bounding box center [437, 46] width 5 height 5
radio input "true"
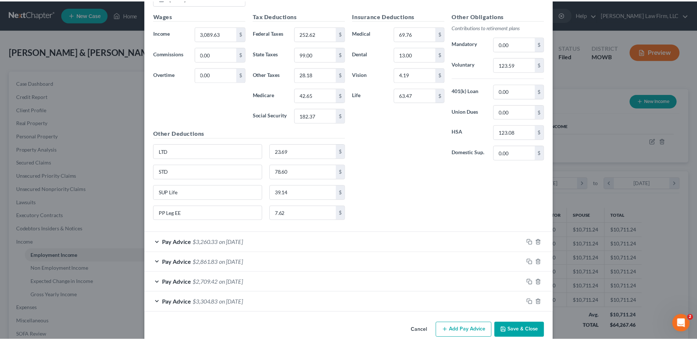
scroll to position [335, 0]
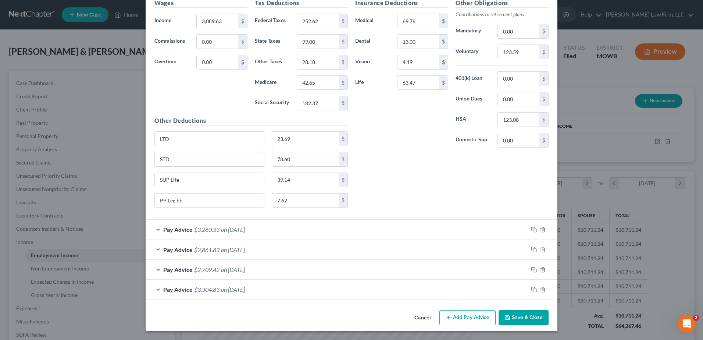
click at [528, 315] on button "Save & Close" at bounding box center [523, 317] width 50 height 15
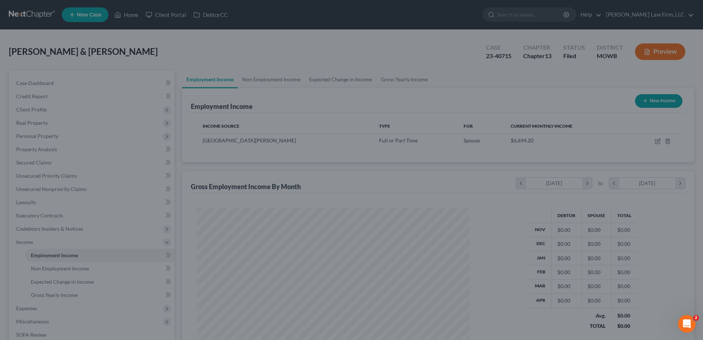
scroll to position [367462, 367311]
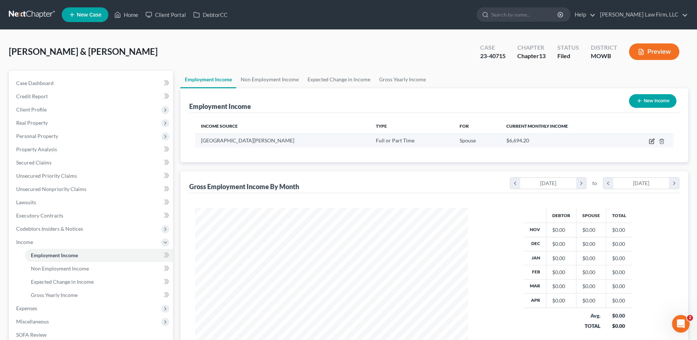
click at [651, 141] on icon "button" at bounding box center [652, 141] width 6 height 6
select select "0"
select select "26"
select select "2"
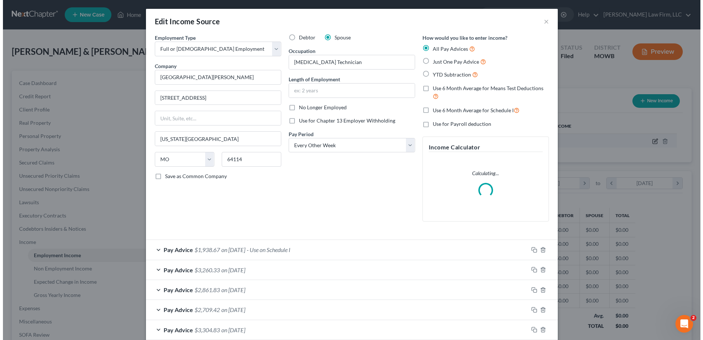
scroll to position [137, 290]
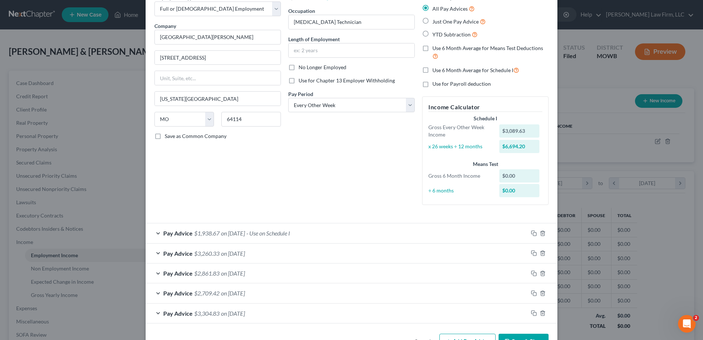
click at [589, 137] on div "Edit Income Source × Employment Type * Select Full or Part Time Employment Self…" at bounding box center [351, 170] width 703 height 340
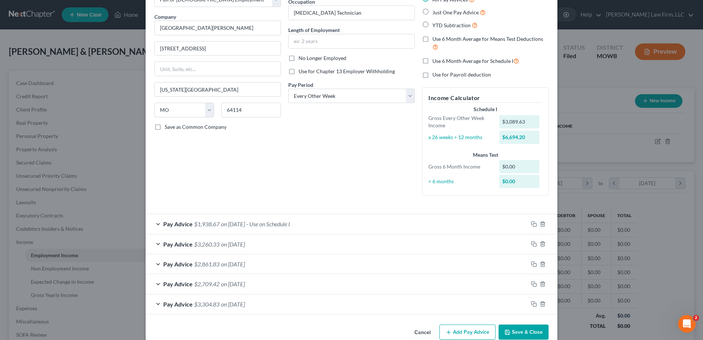
click at [614, 146] on div "Edit Income Source × Employment Type * Select Full or Part Time Employment Self…" at bounding box center [351, 170] width 703 height 340
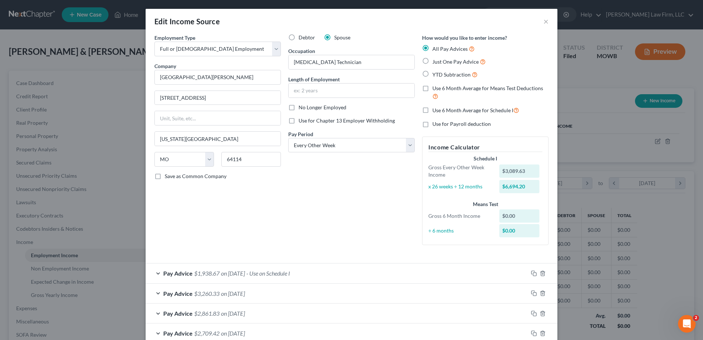
scroll to position [64, 0]
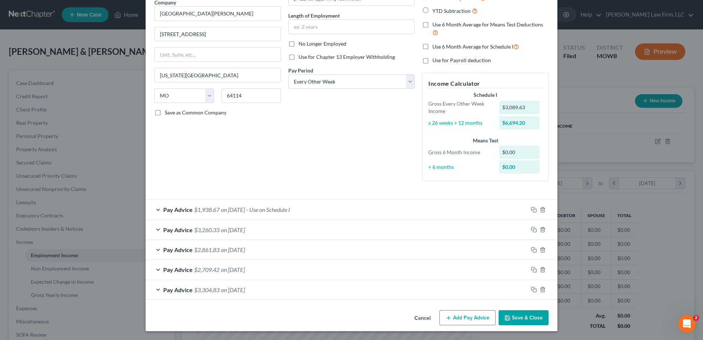
click at [579, 112] on div "Edit Income Source × Employment Type * Select Full or Part Time Employment Self…" at bounding box center [351, 170] width 703 height 340
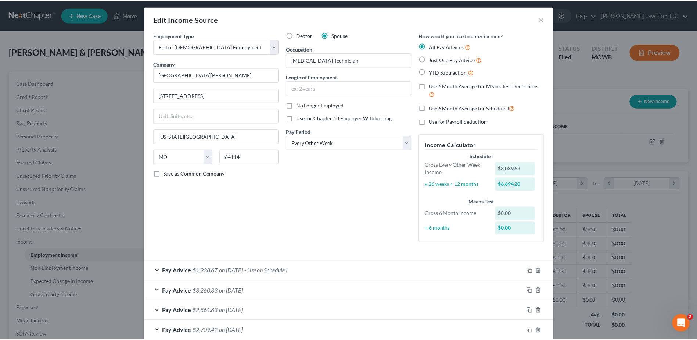
scroll to position [0, 0]
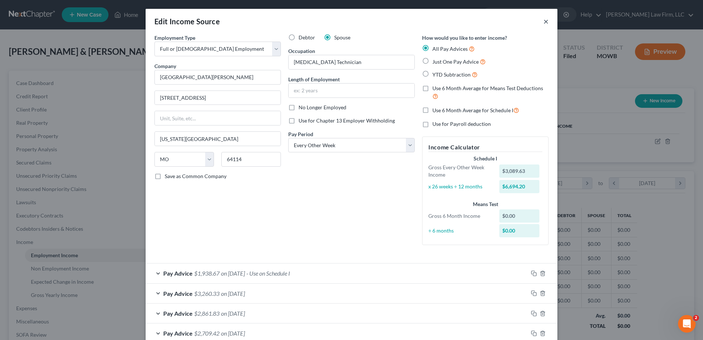
click at [543, 19] on button "×" at bounding box center [545, 21] width 5 height 9
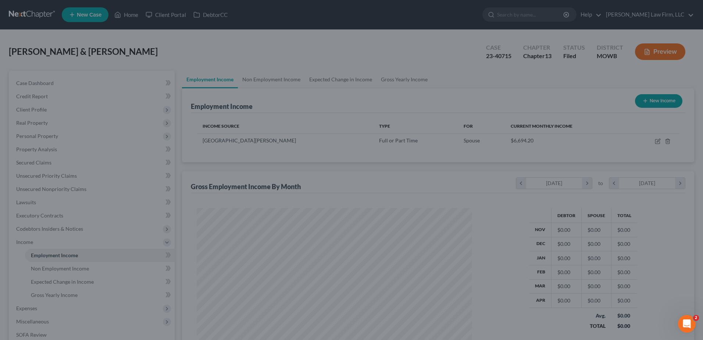
scroll to position [367462, 367311]
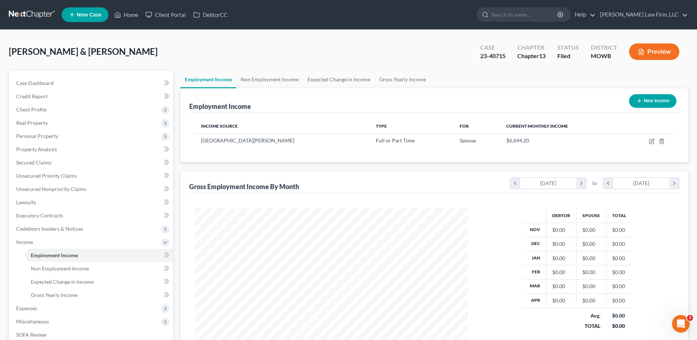
click at [655, 50] on button "Preview" at bounding box center [654, 51] width 50 height 17
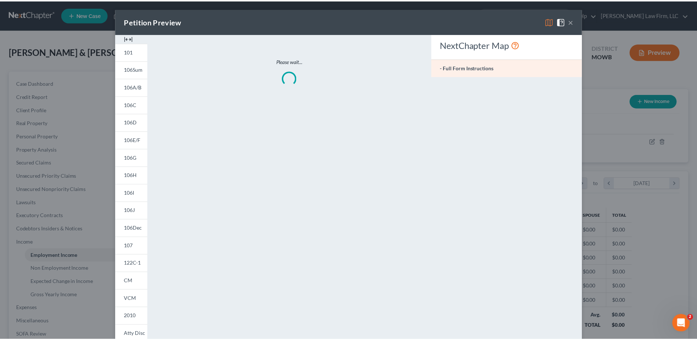
scroll to position [137, 290]
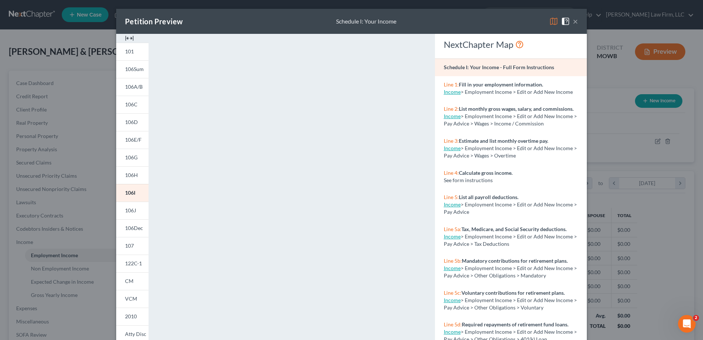
click at [573, 22] on button "×" at bounding box center [575, 21] width 5 height 9
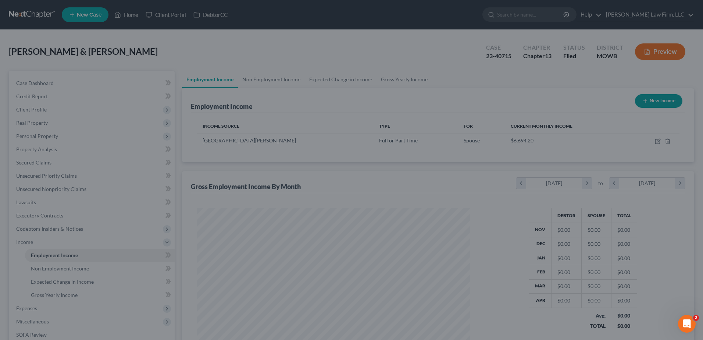
scroll to position [367462, 367311]
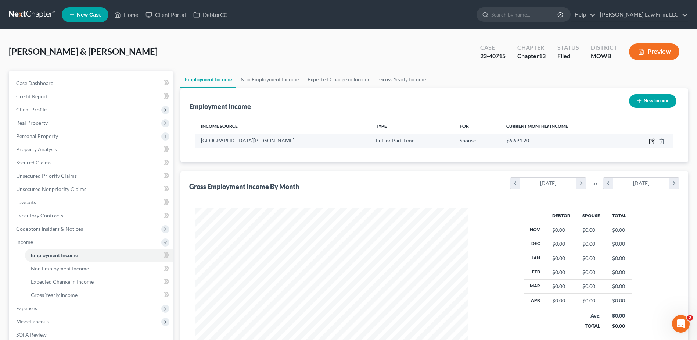
click at [650, 140] on icon "button" at bounding box center [652, 141] width 4 height 4
select select "0"
select select "26"
select select "2"
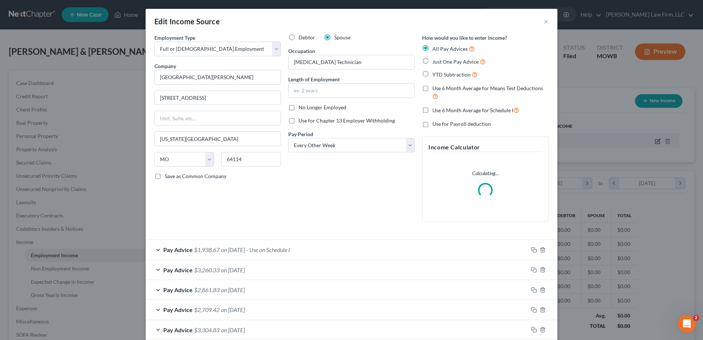
scroll to position [137, 290]
click at [155, 248] on div "Pay Advice $1,938.67 on 08/08/2025 - Use on Schedule I" at bounding box center [337, 249] width 382 height 19
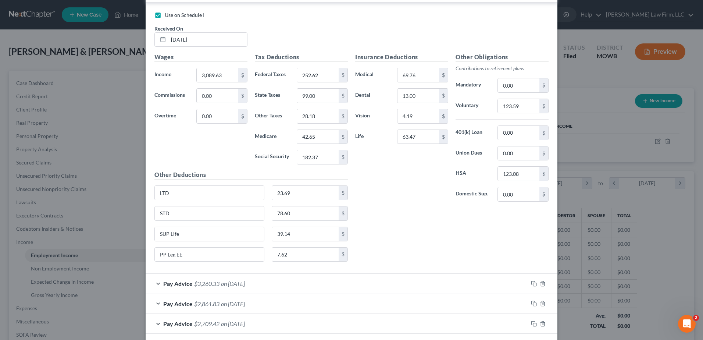
scroll to position [281, 0]
click at [319, 78] on input "252.62" at bounding box center [318, 75] width 42 height 14
type input "297.38"
click at [389, 231] on div "Insurance Deductions Medical 69.76 $ Dental 13.00 $ Vision 4.19 $ Life 63.47 $ …" at bounding box center [451, 160] width 201 height 215
click at [420, 137] on input "63.47" at bounding box center [418, 137] width 42 height 14
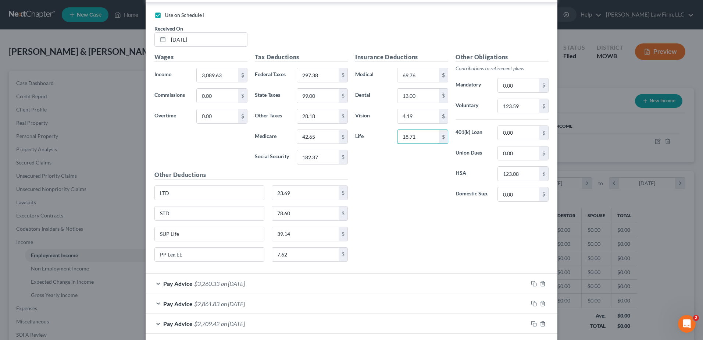
type input "18.71"
click at [404, 185] on div "Insurance Deductions Medical 69.76 $ Dental 13.00 $ Vision 4.19 $ Life 18.71 $" at bounding box center [401, 130] width 100 height 155
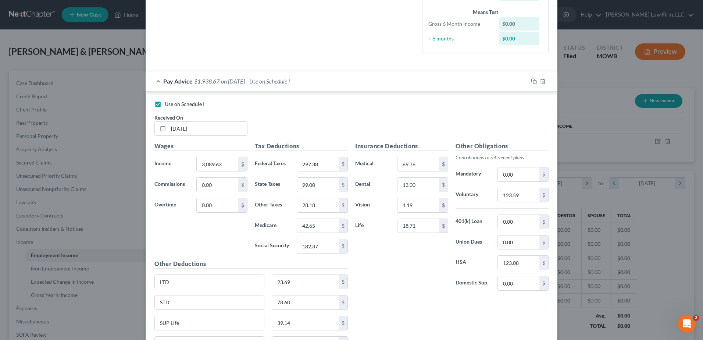
scroll to position [189, 0]
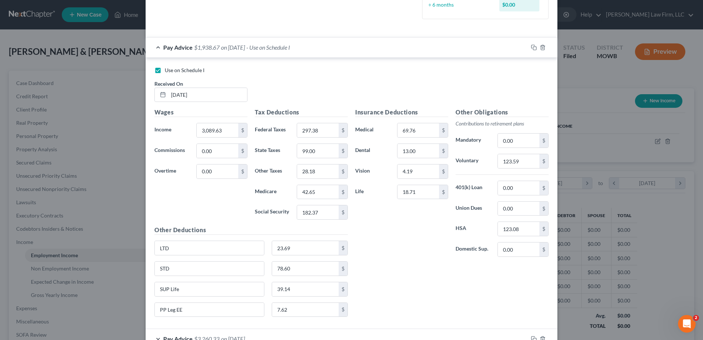
click at [403, 238] on div "Insurance Deductions Medical 69.76 $ Dental 13.00 $ Vision 4.19 $ Life 18.71 $" at bounding box center [401, 185] width 100 height 155
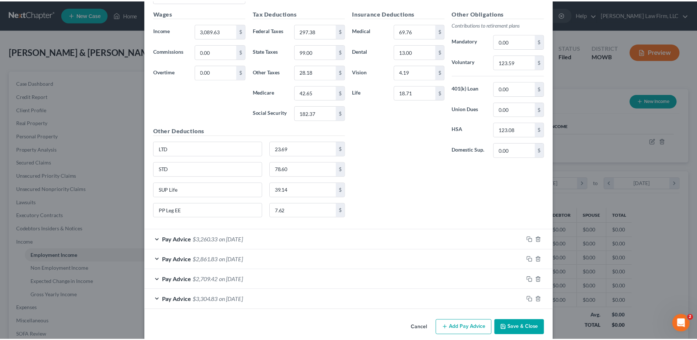
scroll to position [327, 0]
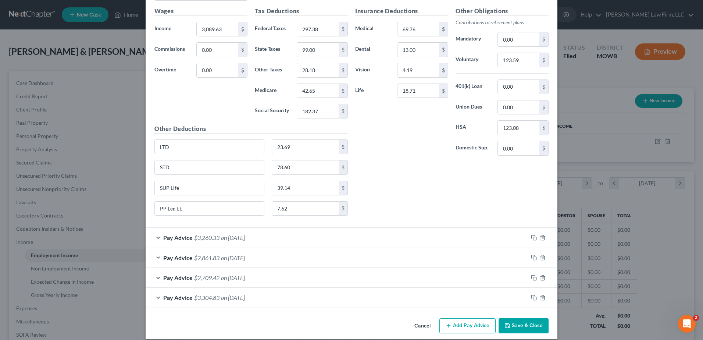
click at [519, 327] on button "Save & Close" at bounding box center [523, 325] width 50 height 15
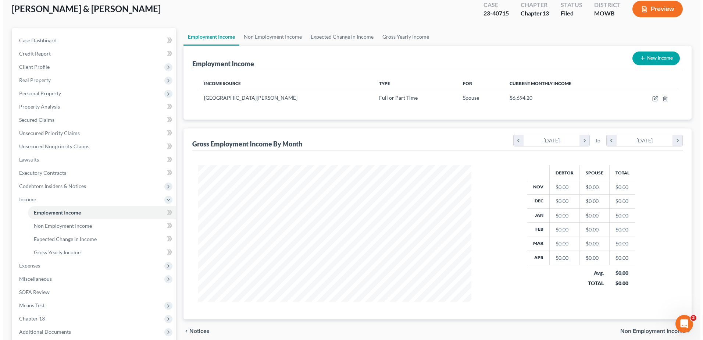
scroll to position [18, 0]
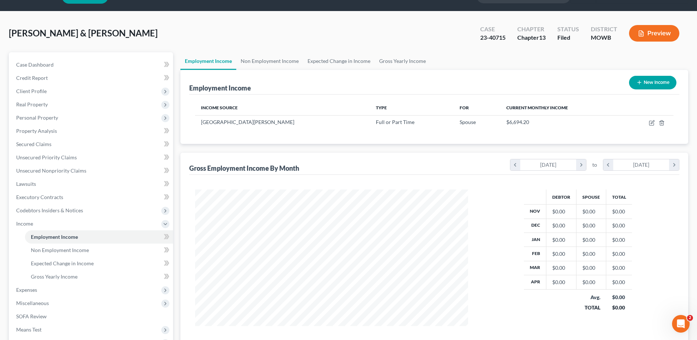
click at [658, 30] on button "Preview" at bounding box center [654, 33] width 50 height 17
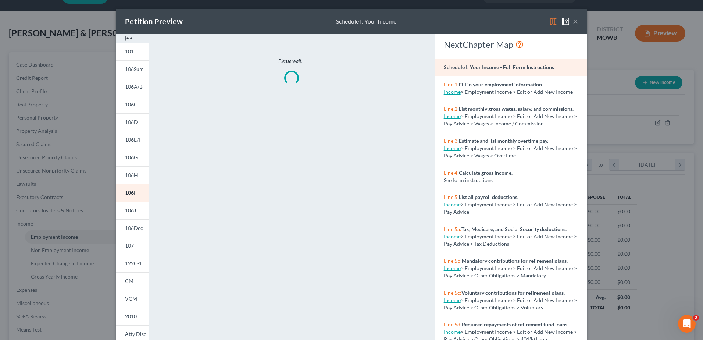
click at [573, 19] on button "×" at bounding box center [575, 21] width 5 height 9
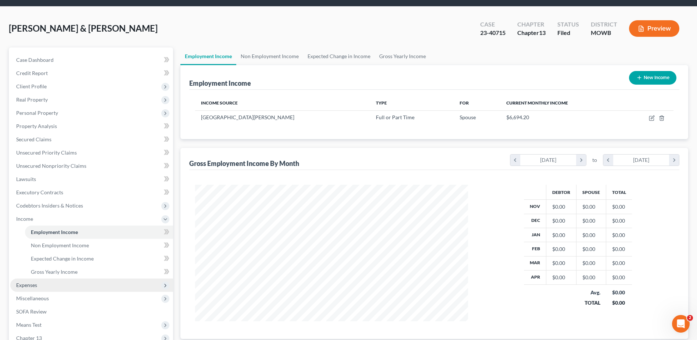
scroll to position [28, 0]
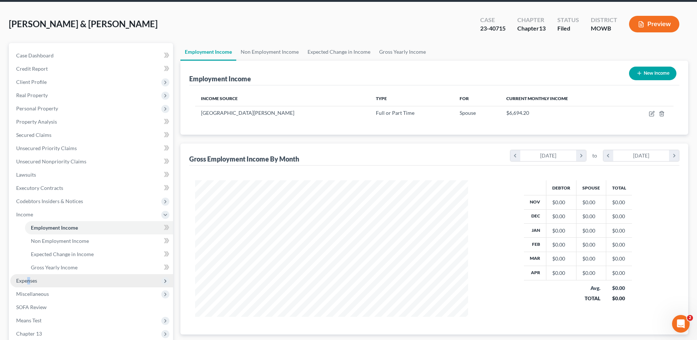
drag, startPoint x: 31, startPoint y: 279, endPoint x: 27, endPoint y: 281, distance: 3.8
click at [27, 281] on span "Expenses" at bounding box center [26, 280] width 21 height 6
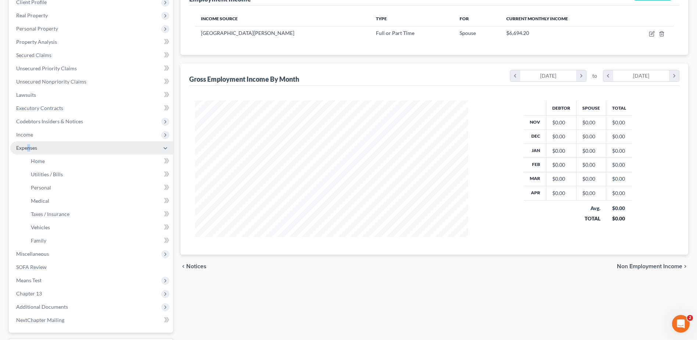
scroll to position [110, 0]
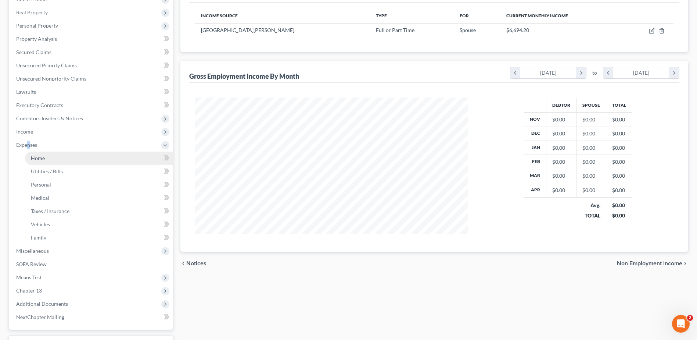
click at [46, 155] on link "Home" at bounding box center [99, 157] width 148 height 13
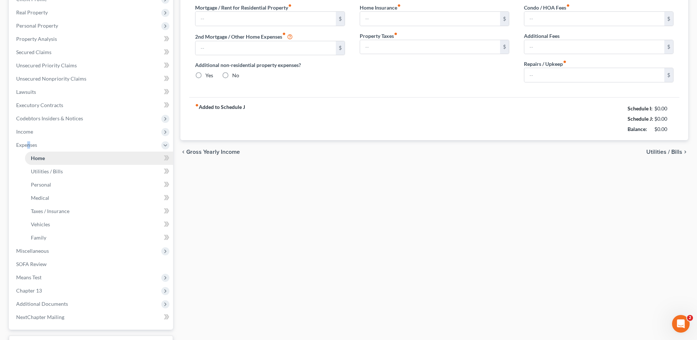
scroll to position [73, 0]
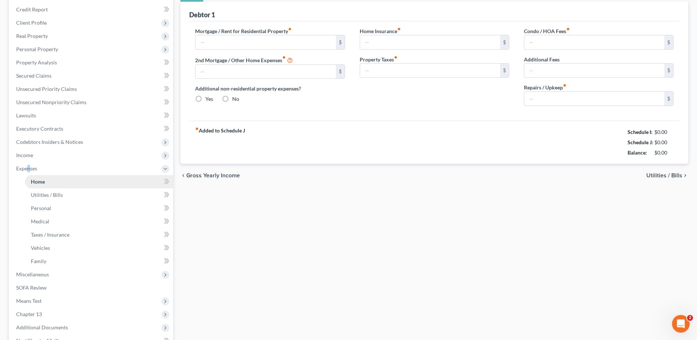
type input "2,195.00"
type input "0.00"
radio input "true"
type input "48.17"
type input "0.00"
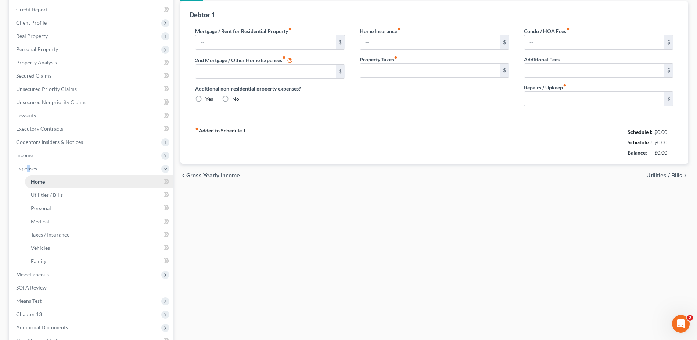
type input "0.00"
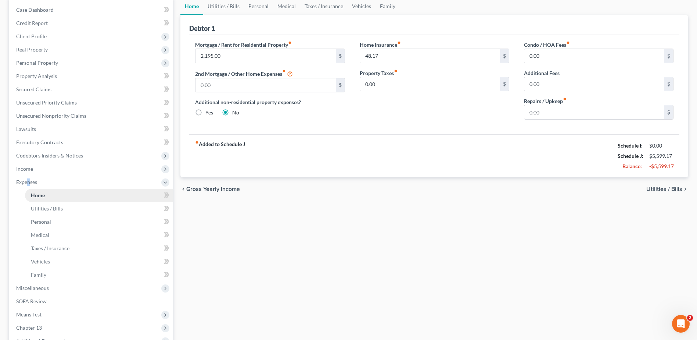
scroll to position [0, 0]
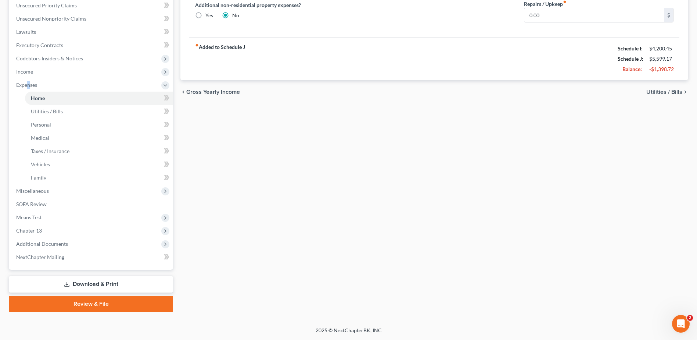
click at [77, 283] on link "Download & Print" at bounding box center [91, 283] width 164 height 17
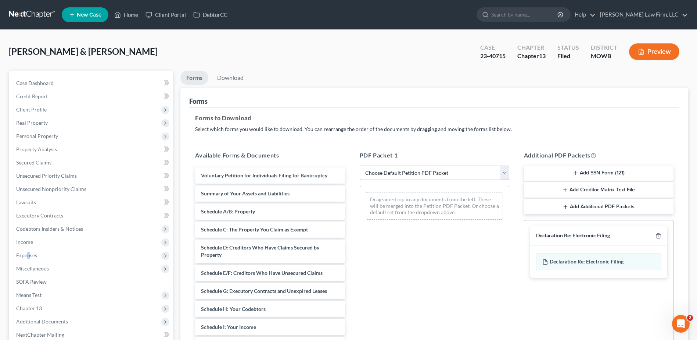
click at [451, 166] on select "Choose Default Petition PDF Packet Complete Bankruptcy Petition (all forms and …" at bounding box center [435, 172] width 150 height 15
select select "2"
click at [360, 165] on select "Choose Default Petition PDF Packet Complete Bankruptcy Petition (all forms and …" at bounding box center [435, 172] width 150 height 15
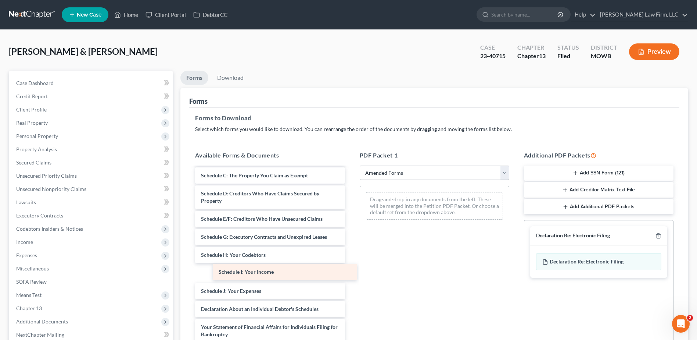
scroll to position [55, 0]
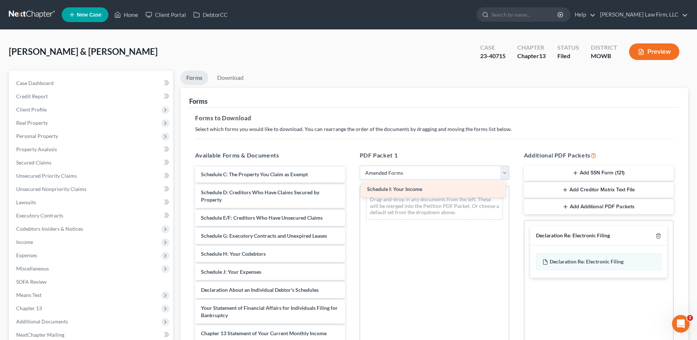
drag, startPoint x: 232, startPoint y: 281, endPoint x: 398, endPoint y: 189, distance: 189.9
click at [351, 189] on div "Schedule I: Your Income Voluntary Petition for Individuals Filing for Bankruptc…" at bounding box center [269, 266] width 161 height 308
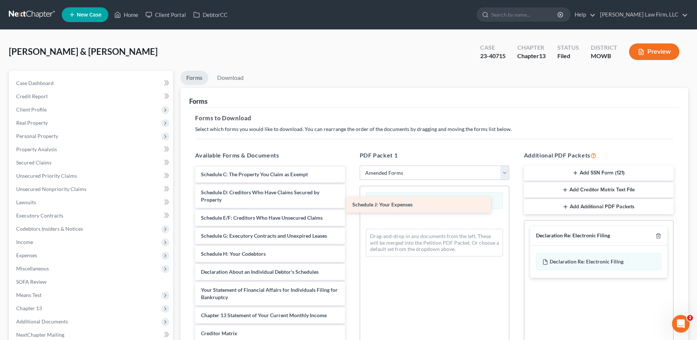
drag, startPoint x: 275, startPoint y: 272, endPoint x: 427, endPoint y: 205, distance: 165.7
click at [351, 205] on div "Schedule J: Your Expenses Voluntary Petition for Individuals Filing for Bankrup…" at bounding box center [269, 257] width 161 height 290
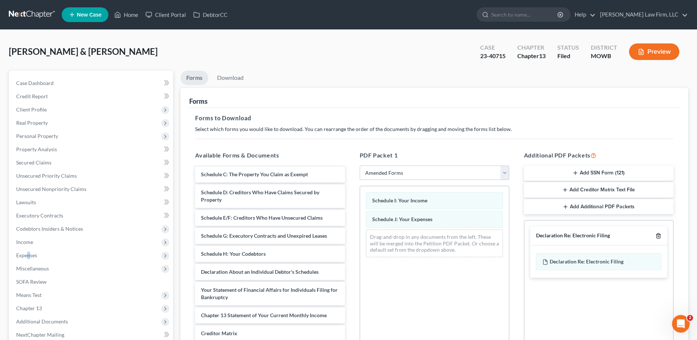
click at [659, 235] on icon "button" at bounding box center [659, 236] width 6 height 6
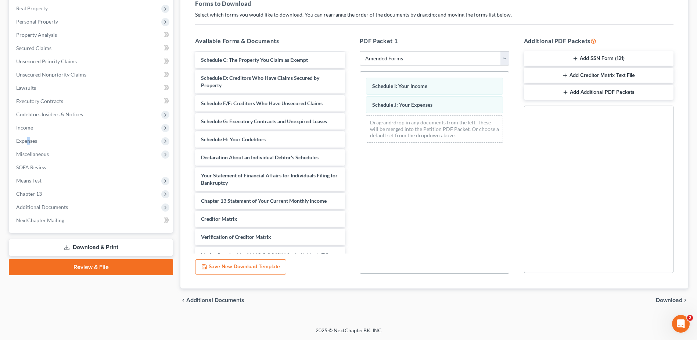
click at [670, 301] on span "Download" at bounding box center [669, 300] width 26 height 6
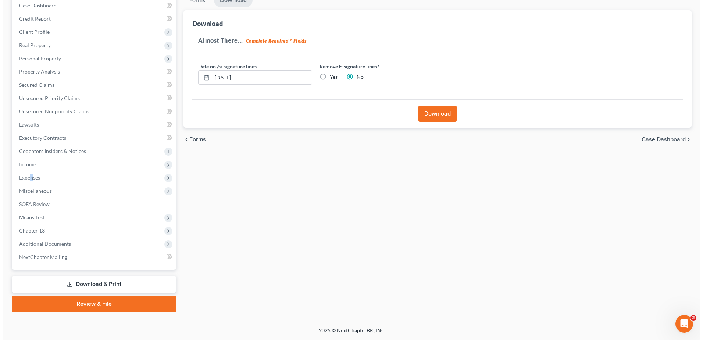
scroll to position [78, 0]
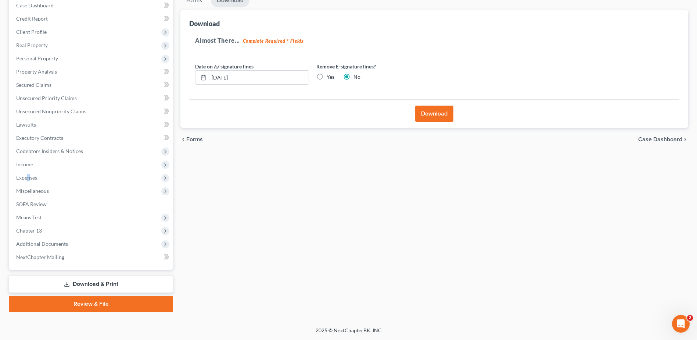
click at [425, 111] on button "Download" at bounding box center [434, 114] width 38 height 16
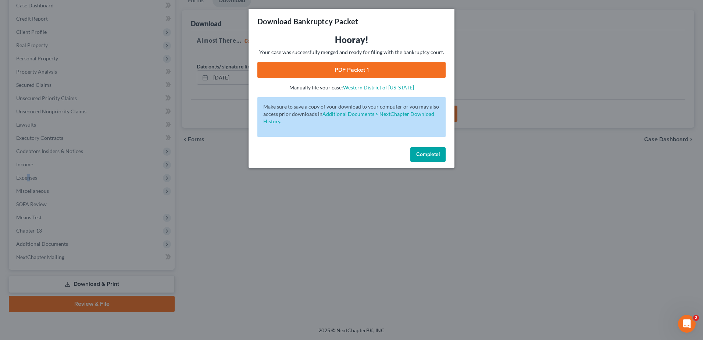
click at [358, 71] on link "PDF Packet 1" at bounding box center [351, 70] width 188 height 16
